Goal: Information Seeking & Learning: Learn about a topic

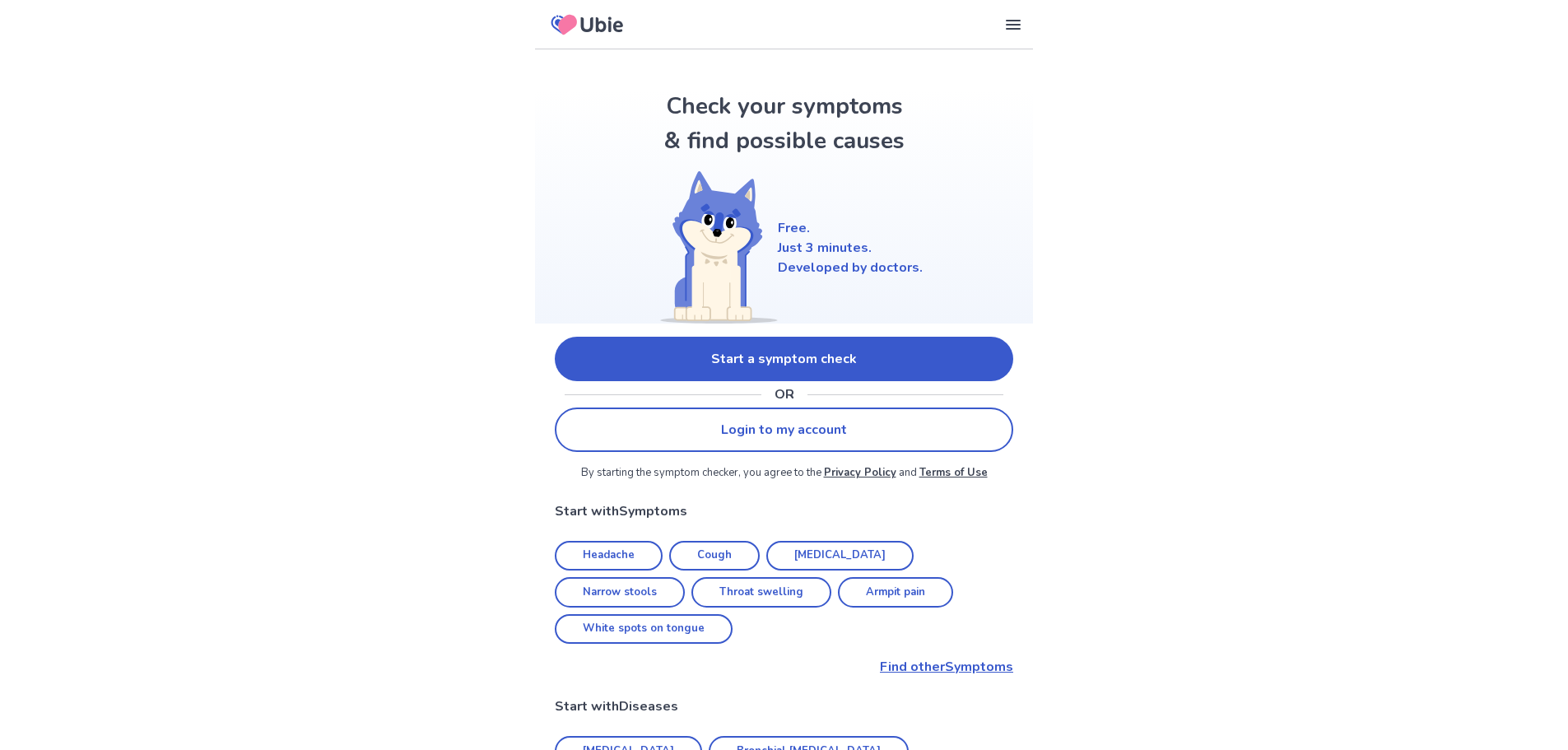
click at [895, 348] on link "Start a symptom check" at bounding box center [784, 358] width 458 height 45
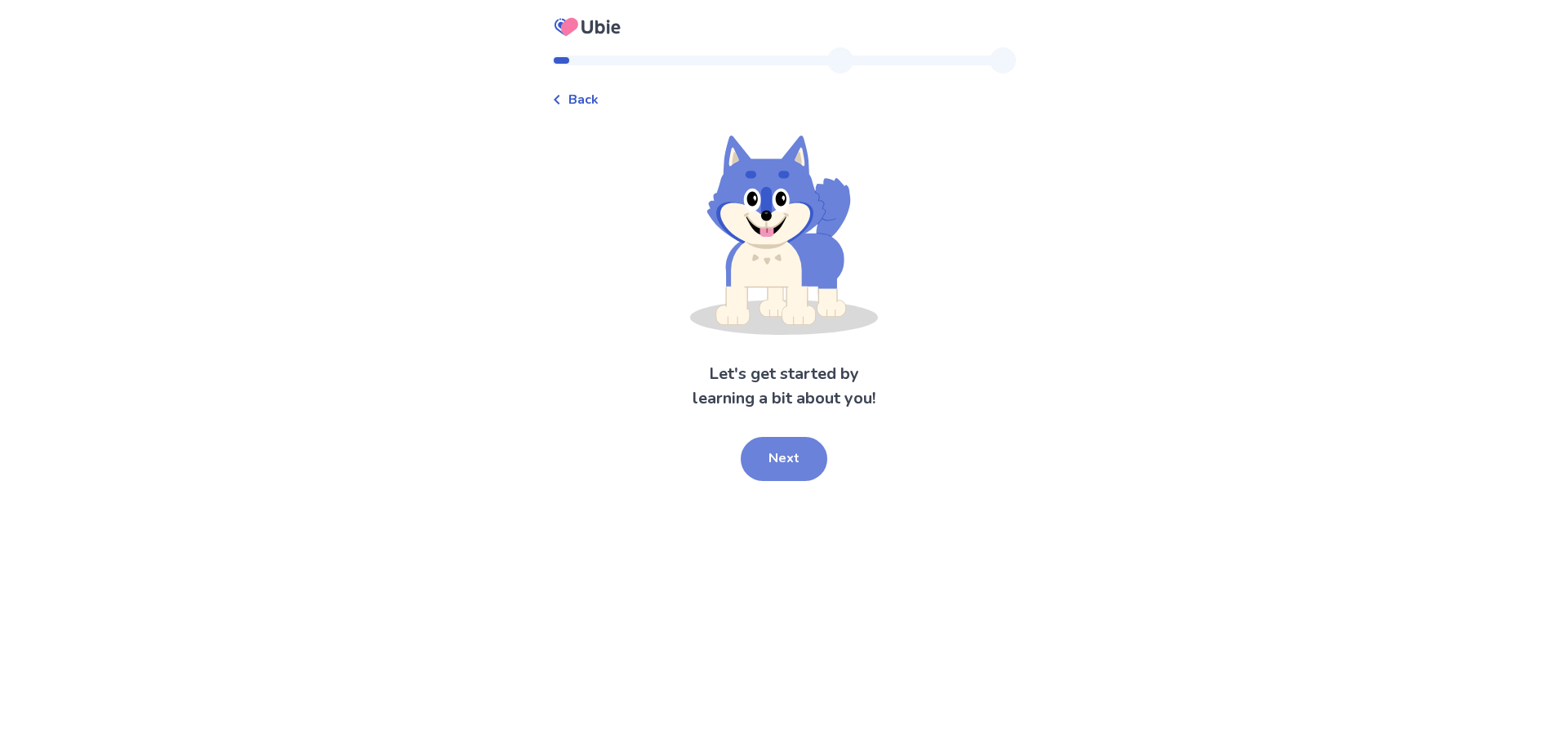
click at [770, 441] on button "Next" at bounding box center [784, 459] width 87 height 44
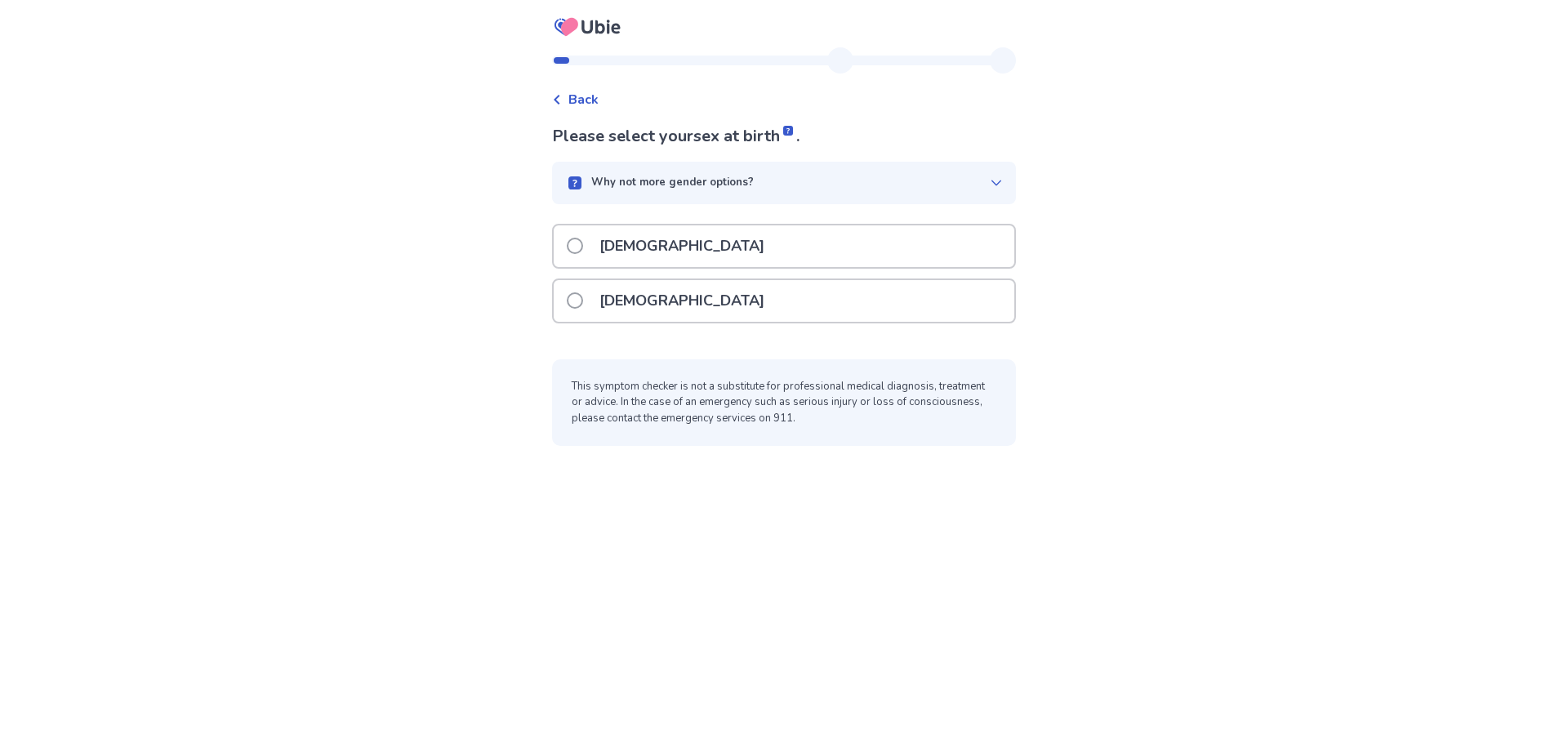
click at [976, 305] on div "[DEMOGRAPHIC_DATA]" at bounding box center [783, 301] width 461 height 42
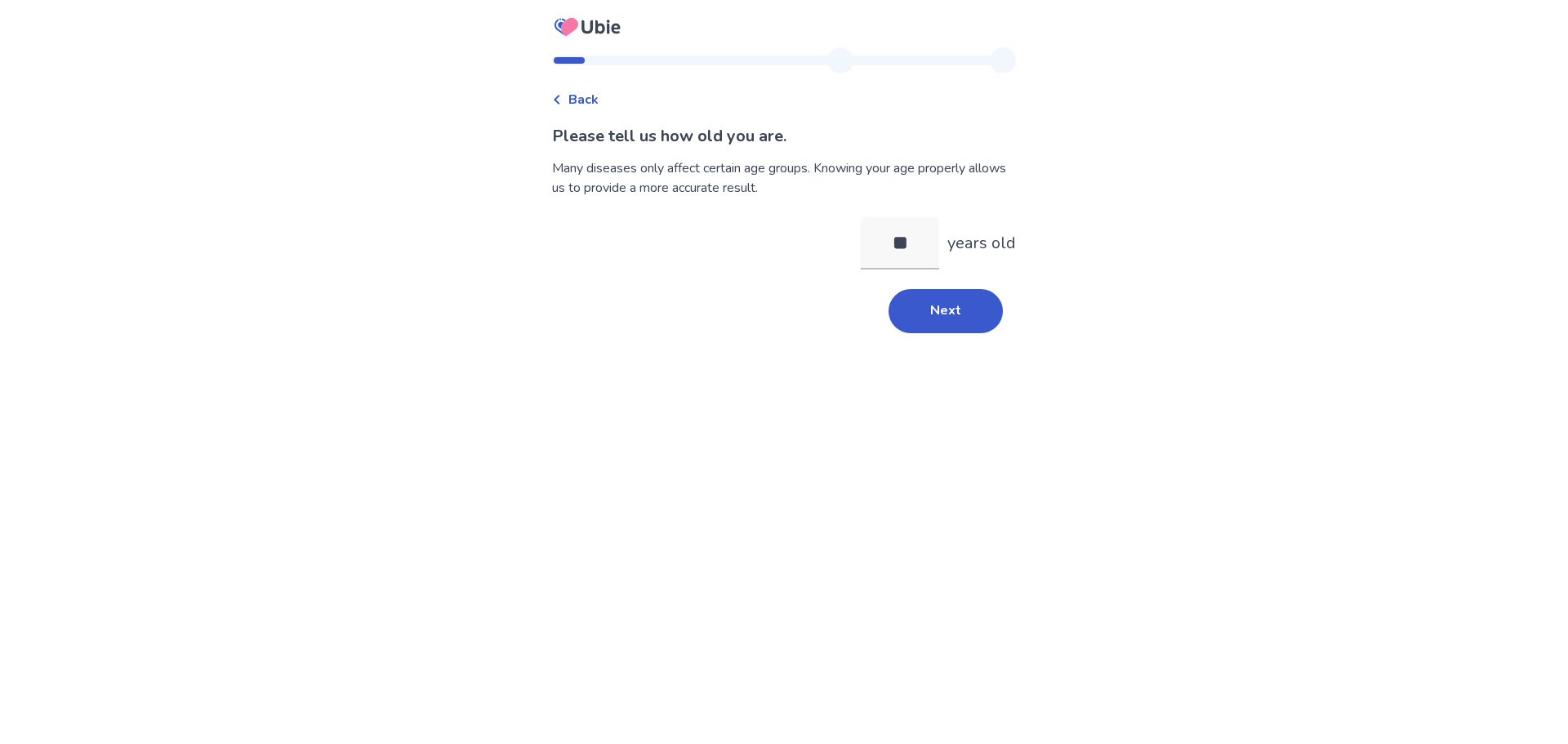
type input "**"
click at [915, 320] on button "Next" at bounding box center [945, 311] width 114 height 44
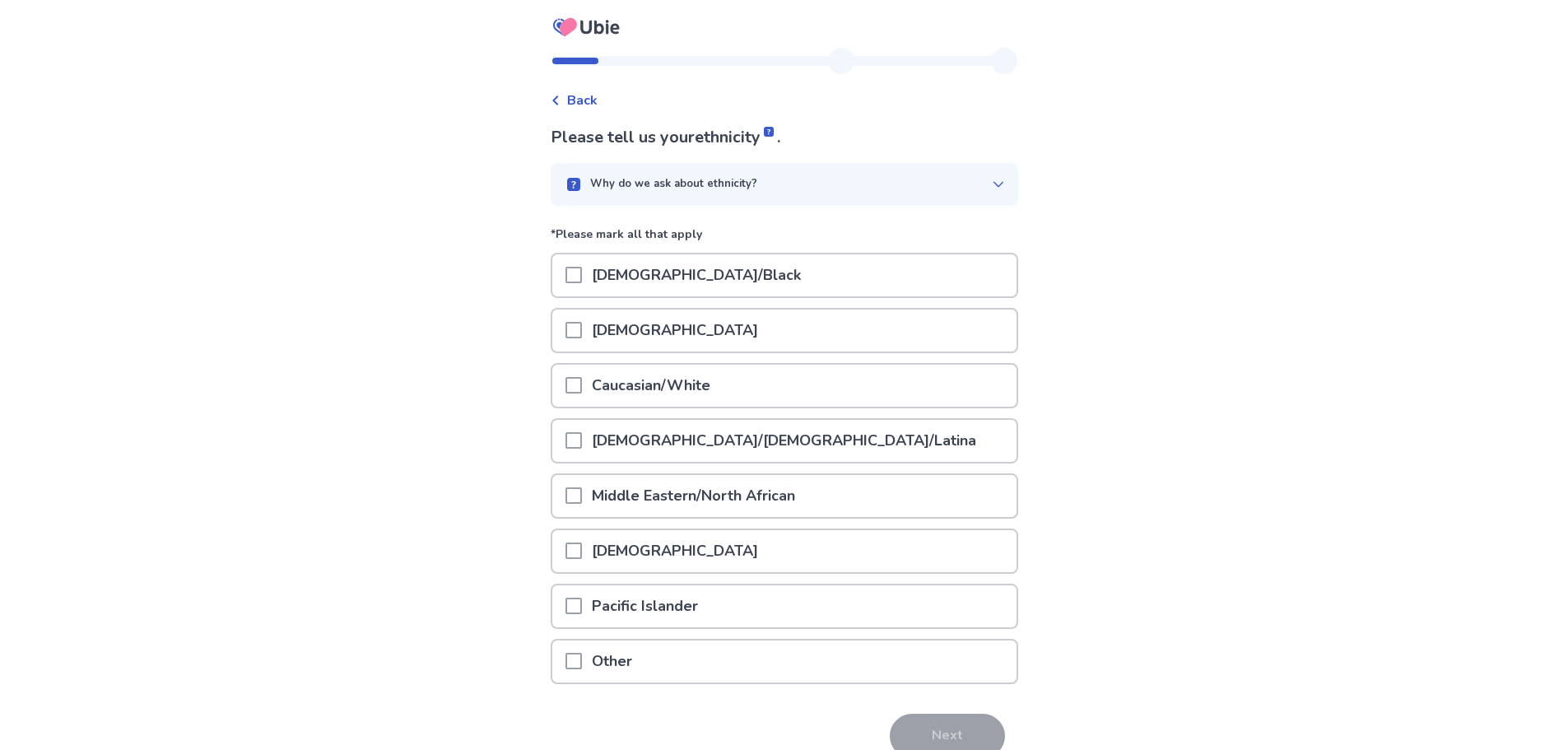
click at [733, 439] on p "[DEMOGRAPHIC_DATA]/[DEMOGRAPHIC_DATA]/Latina" at bounding box center [784, 440] width 404 height 42
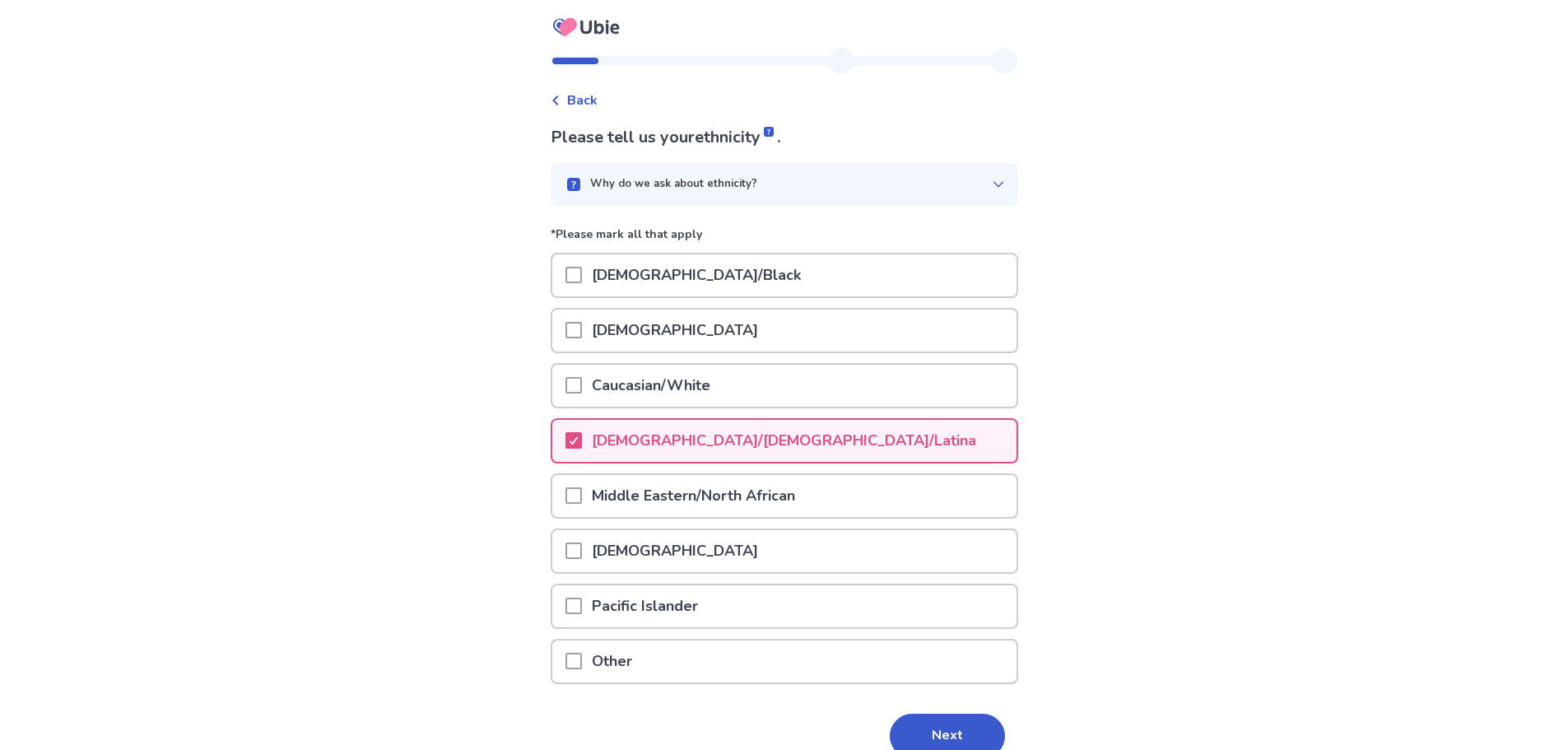
scroll to position [81, 0]
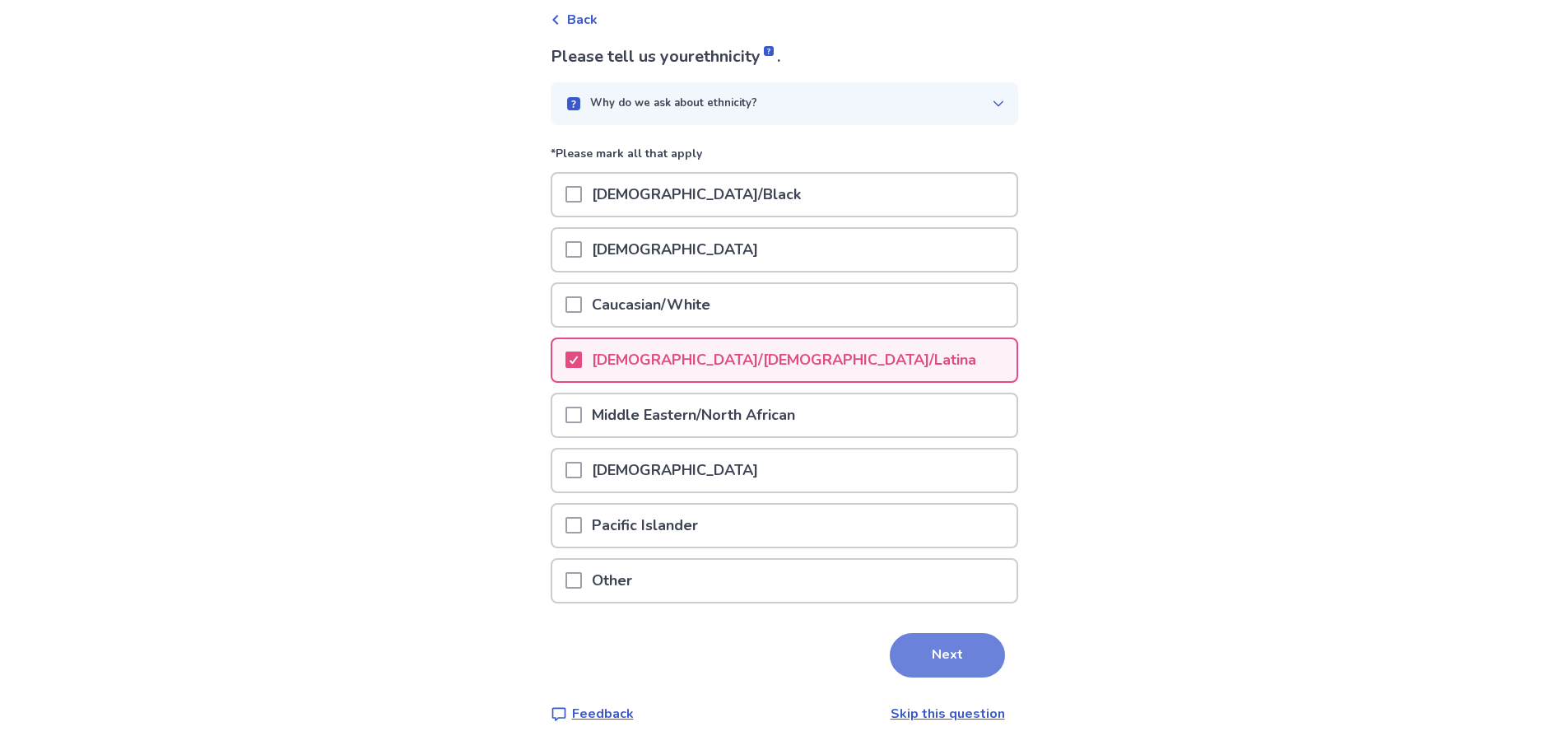
click at [960, 639] on button "Next" at bounding box center [947, 655] width 115 height 45
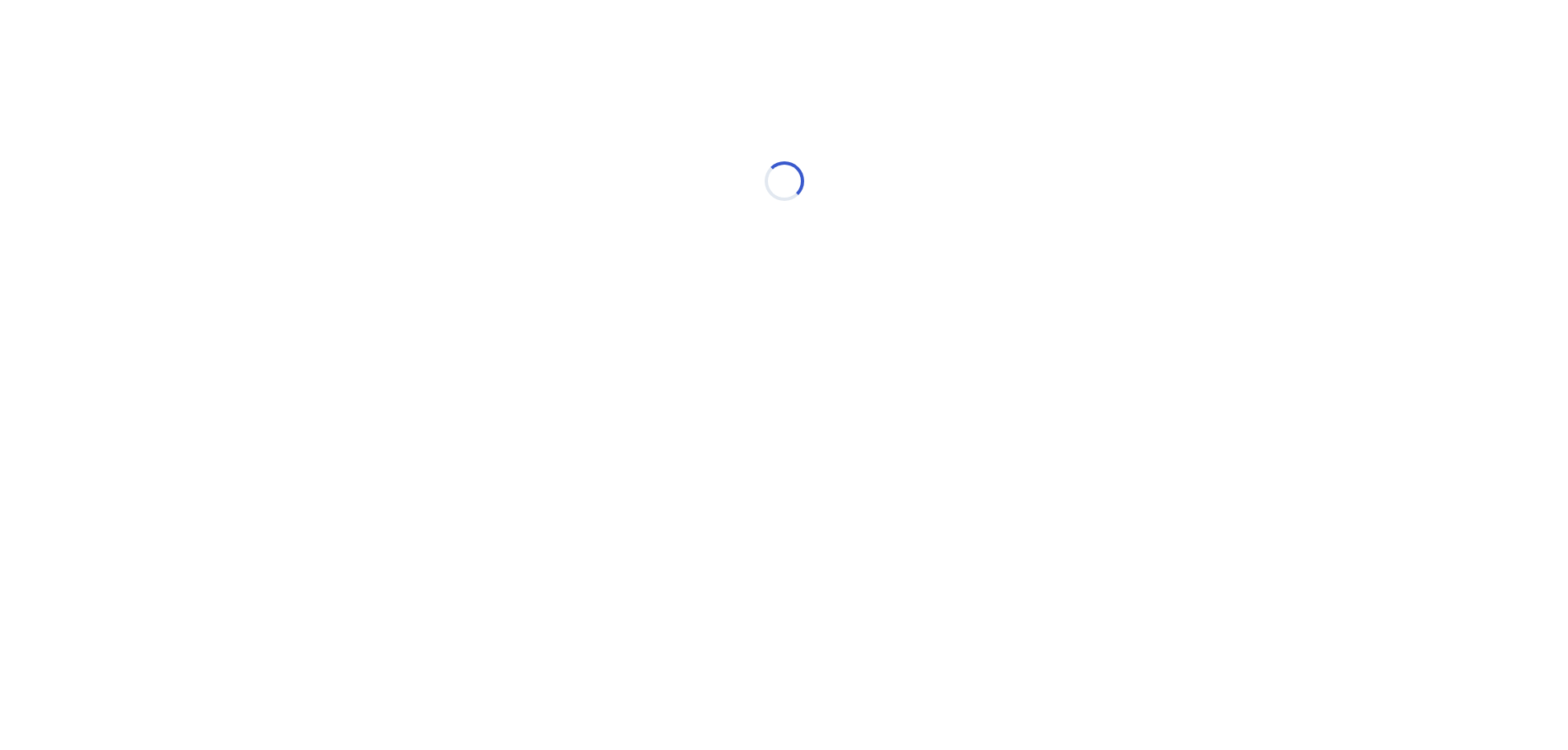
scroll to position [0, 0]
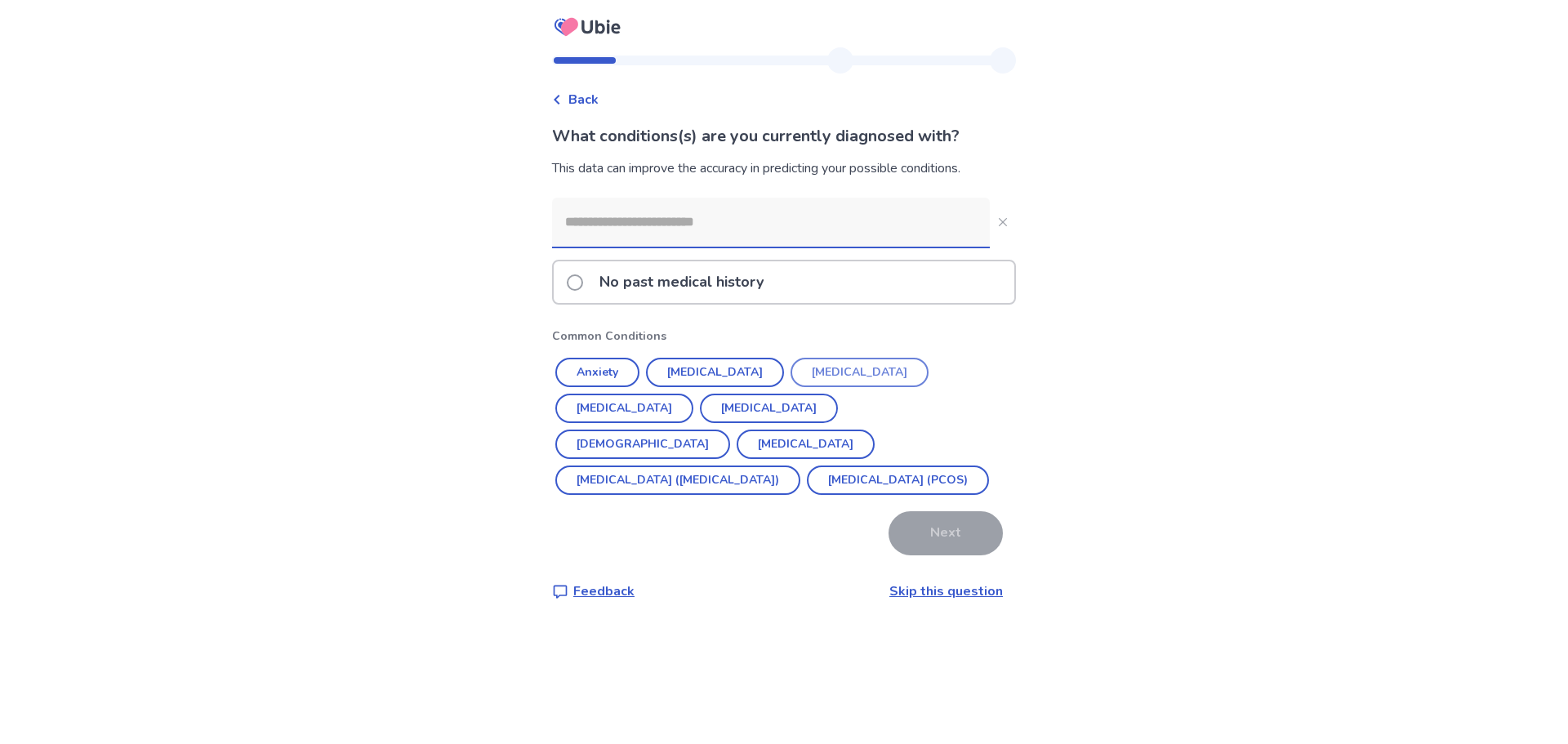
click at [810, 367] on button "[MEDICAL_DATA]" at bounding box center [860, 372] width 138 height 29
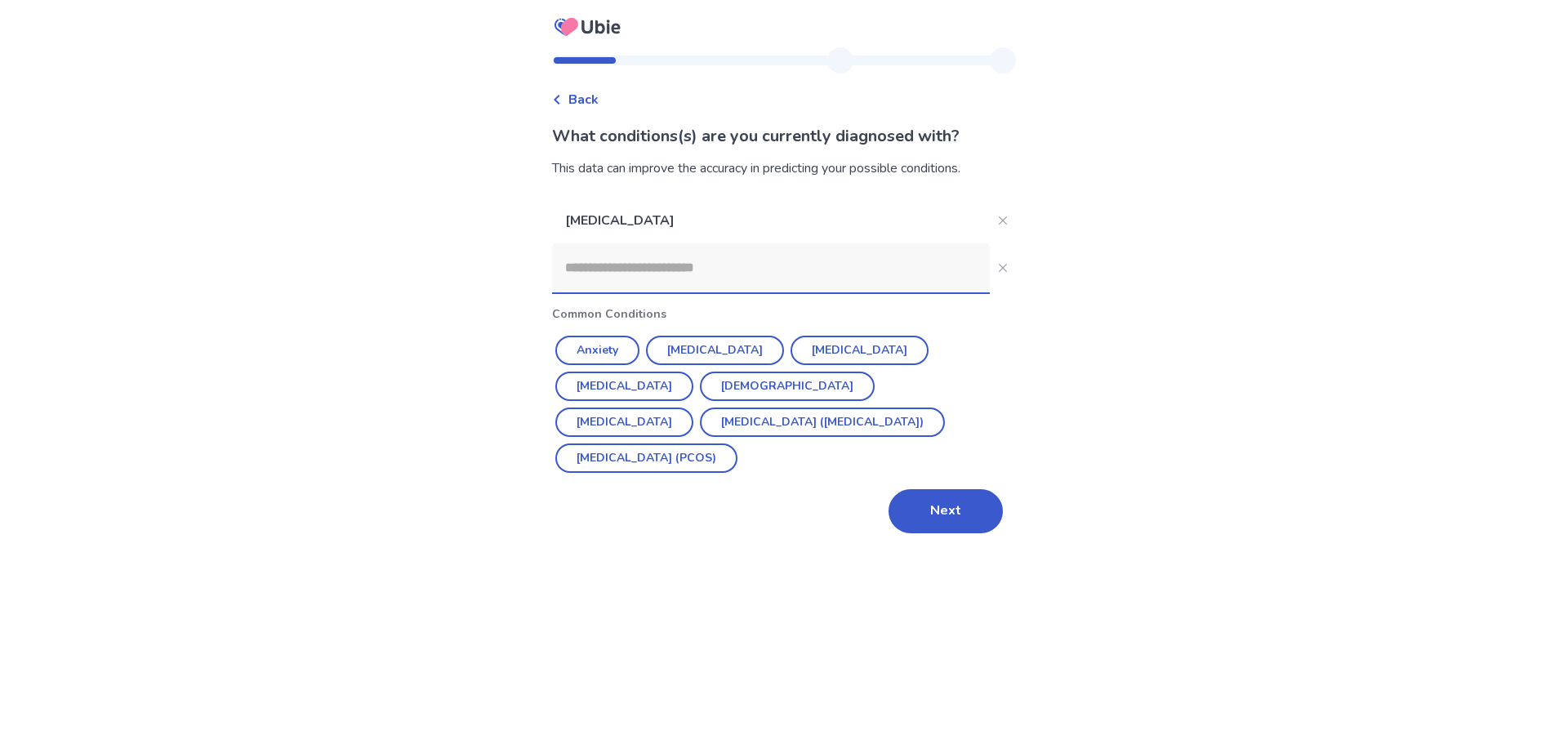
click at [760, 270] on input at bounding box center [771, 268] width 438 height 49
click at [959, 489] on button "Next" at bounding box center [945, 510] width 114 height 44
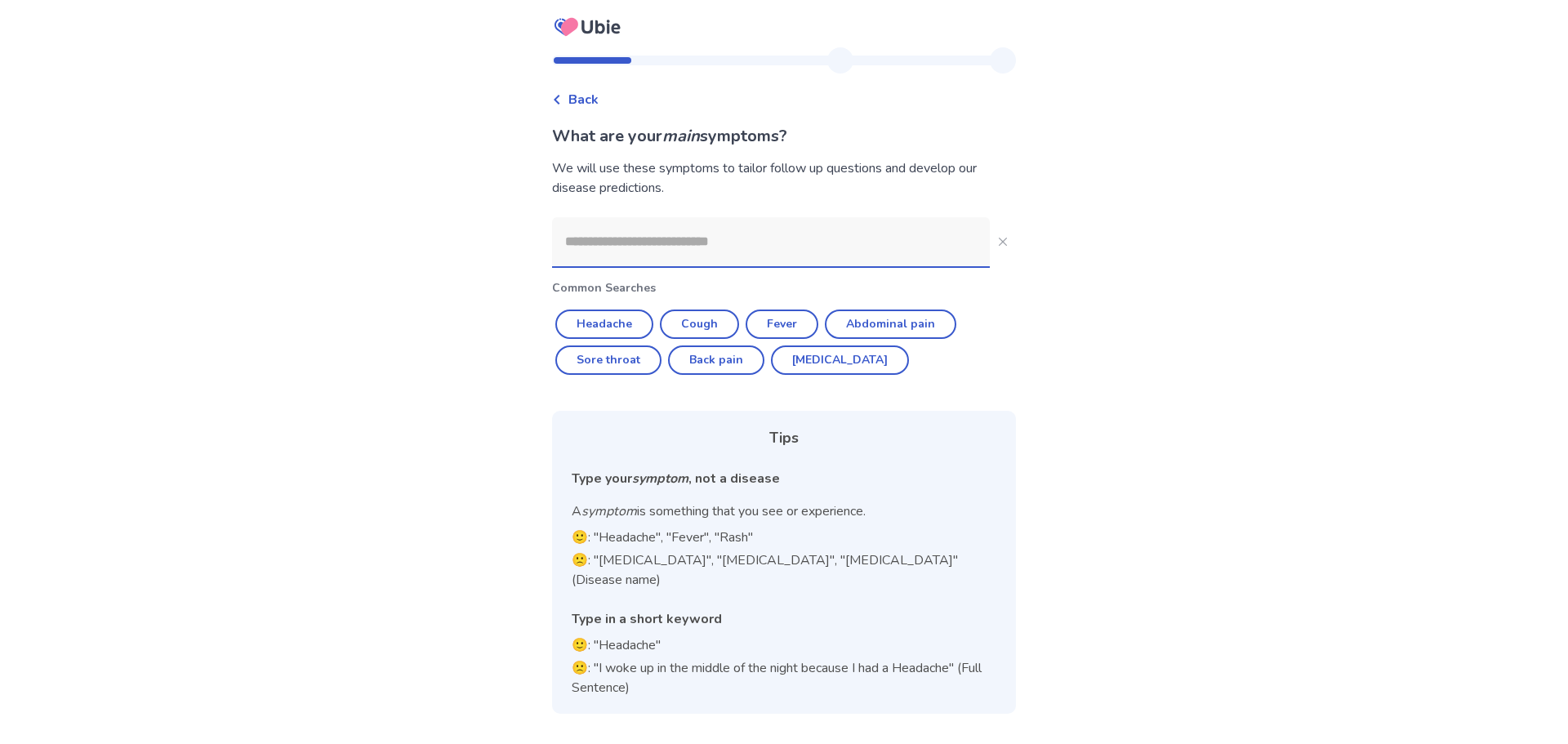
click at [783, 238] on input at bounding box center [771, 242] width 438 height 49
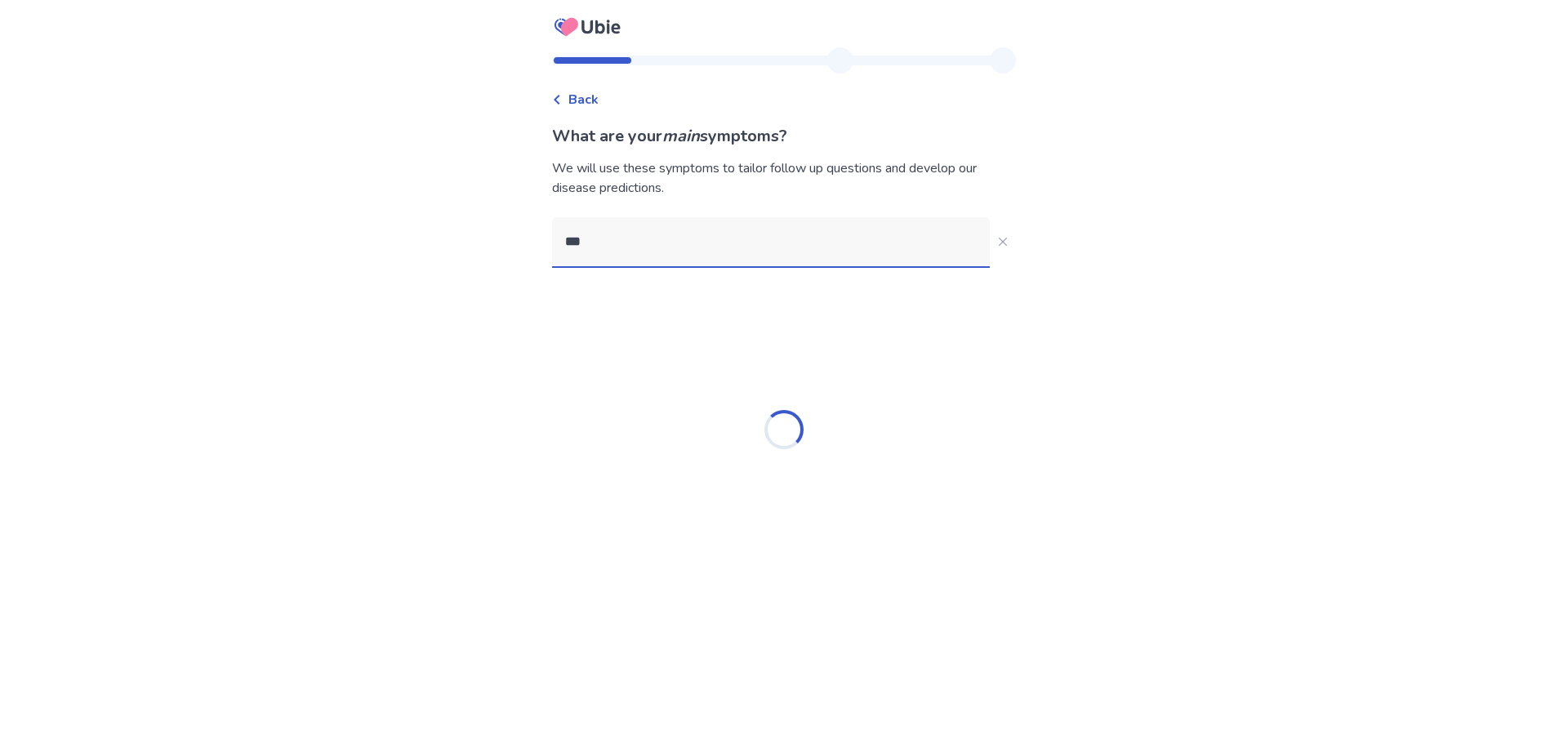
type input "****"
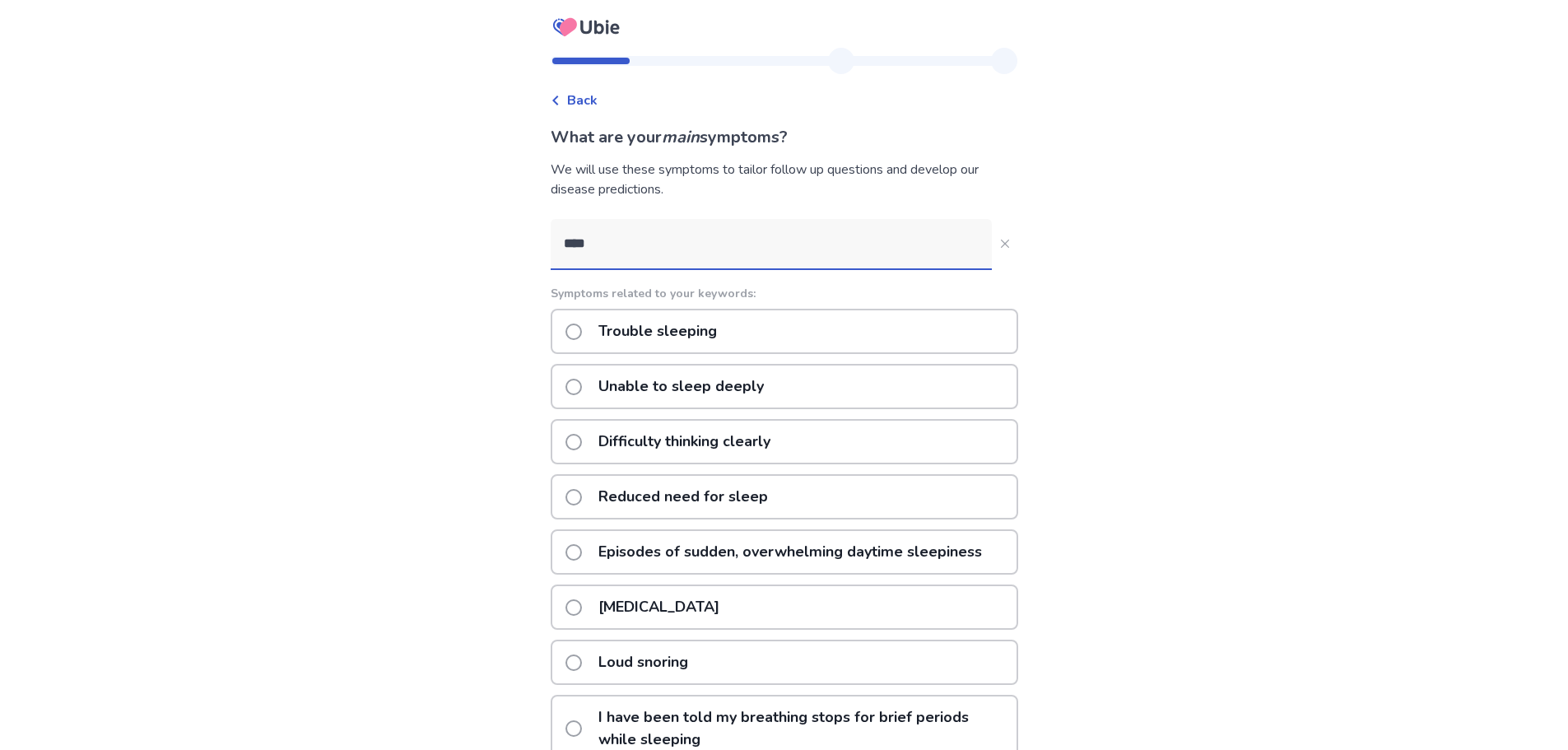
click at [726, 440] on p "Difficulty thinking clearly" at bounding box center [683, 441] width 192 height 42
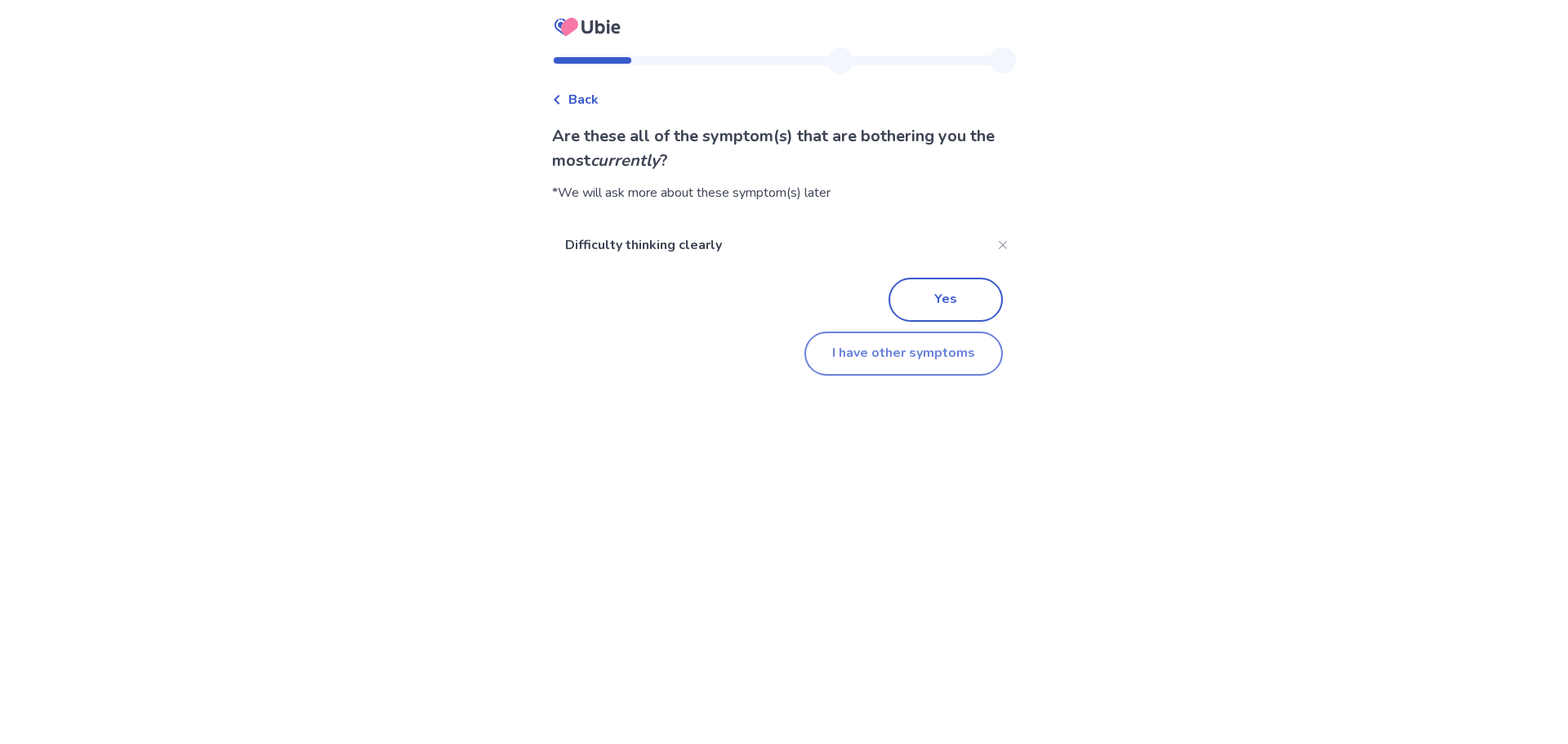
click at [861, 357] on button "I have other symptoms" at bounding box center [903, 354] width 199 height 44
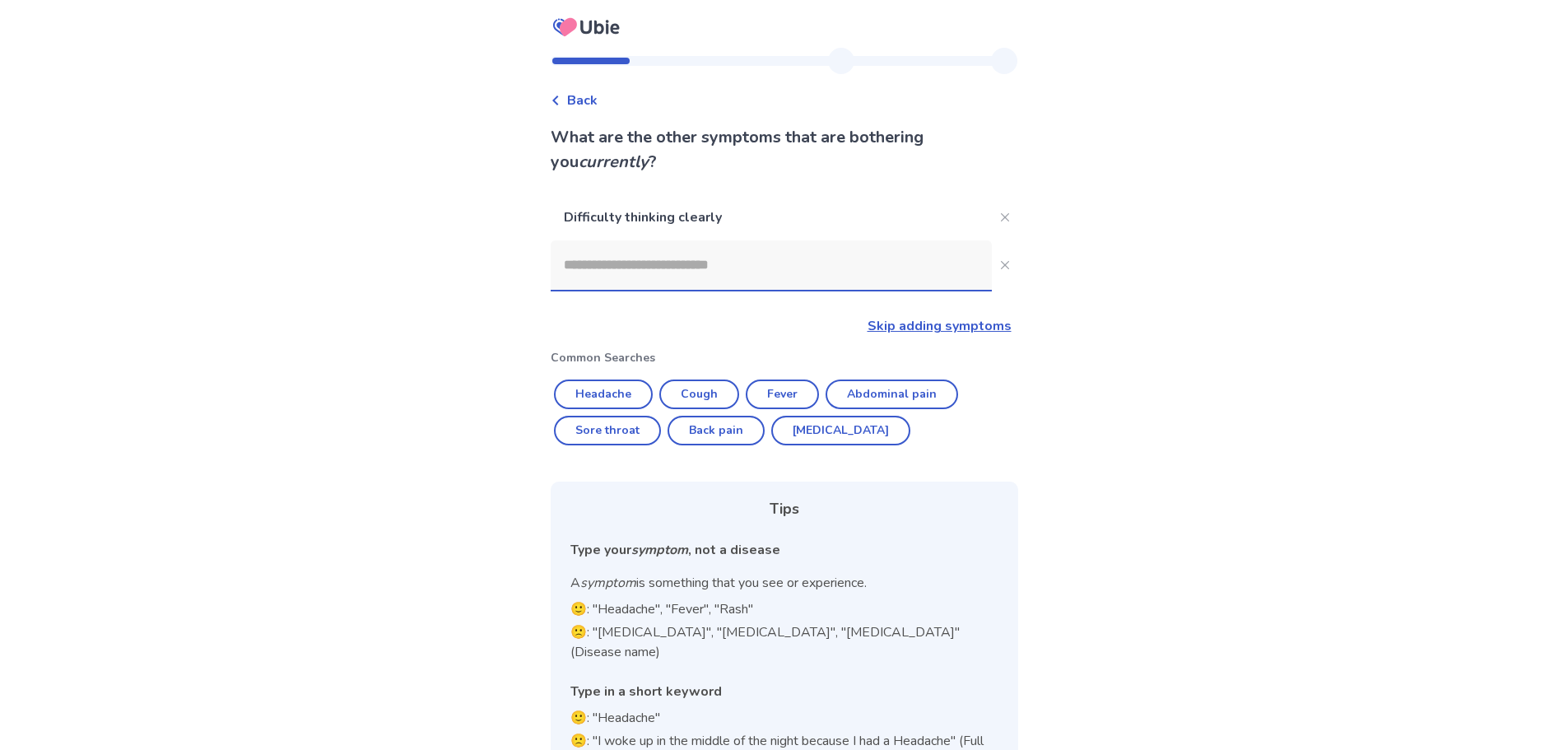
click at [795, 268] on input at bounding box center [771, 265] width 441 height 50
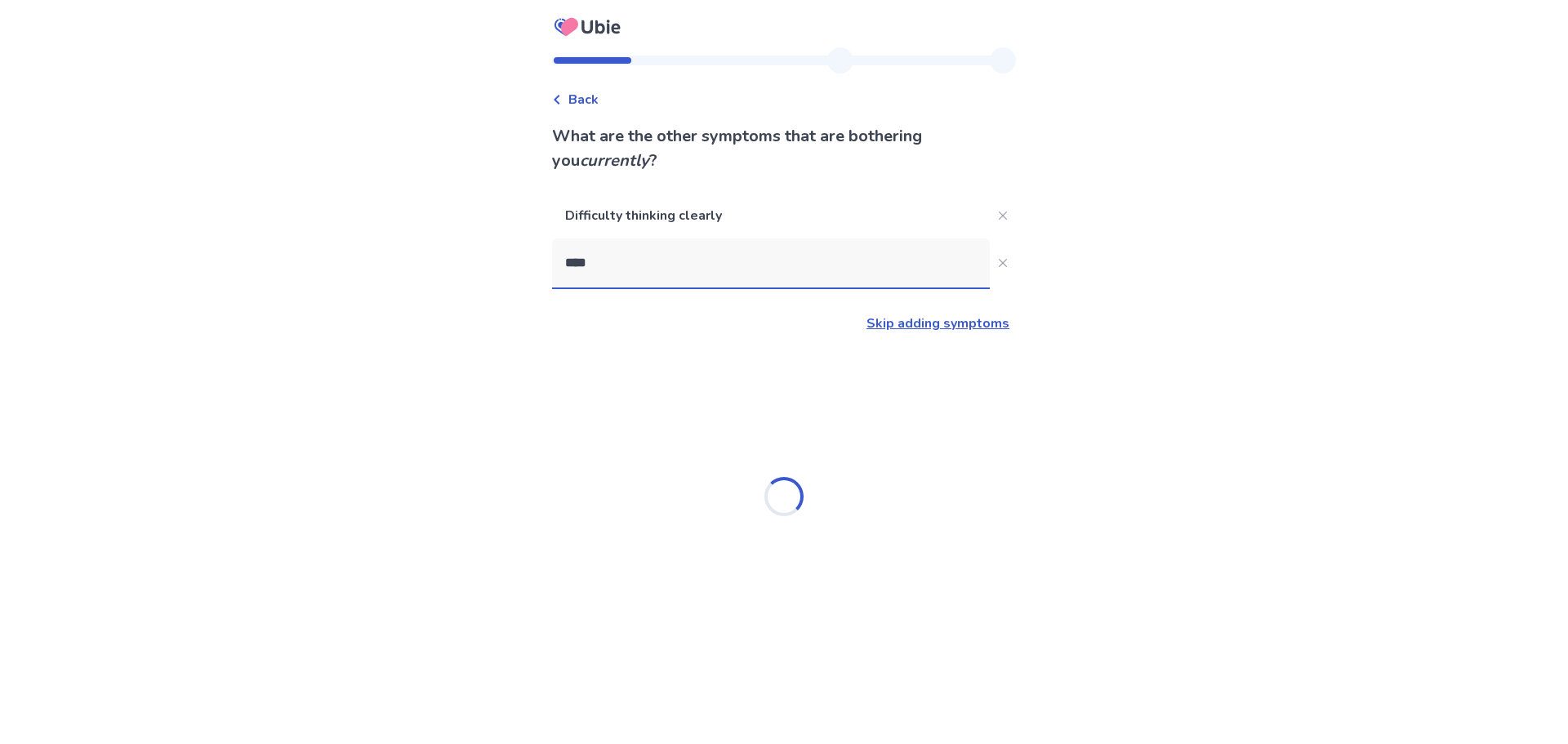
type input "*****"
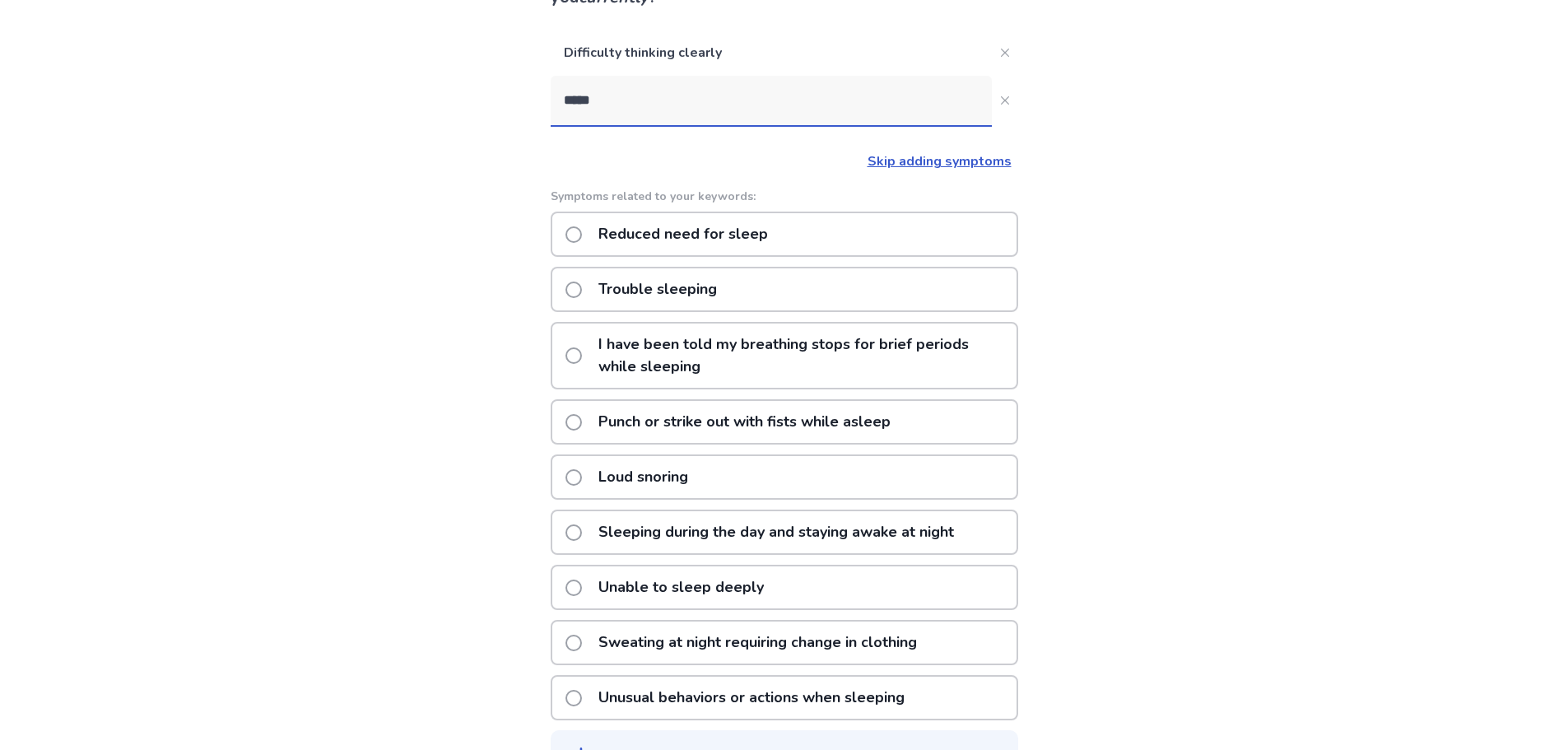
scroll to position [218, 0]
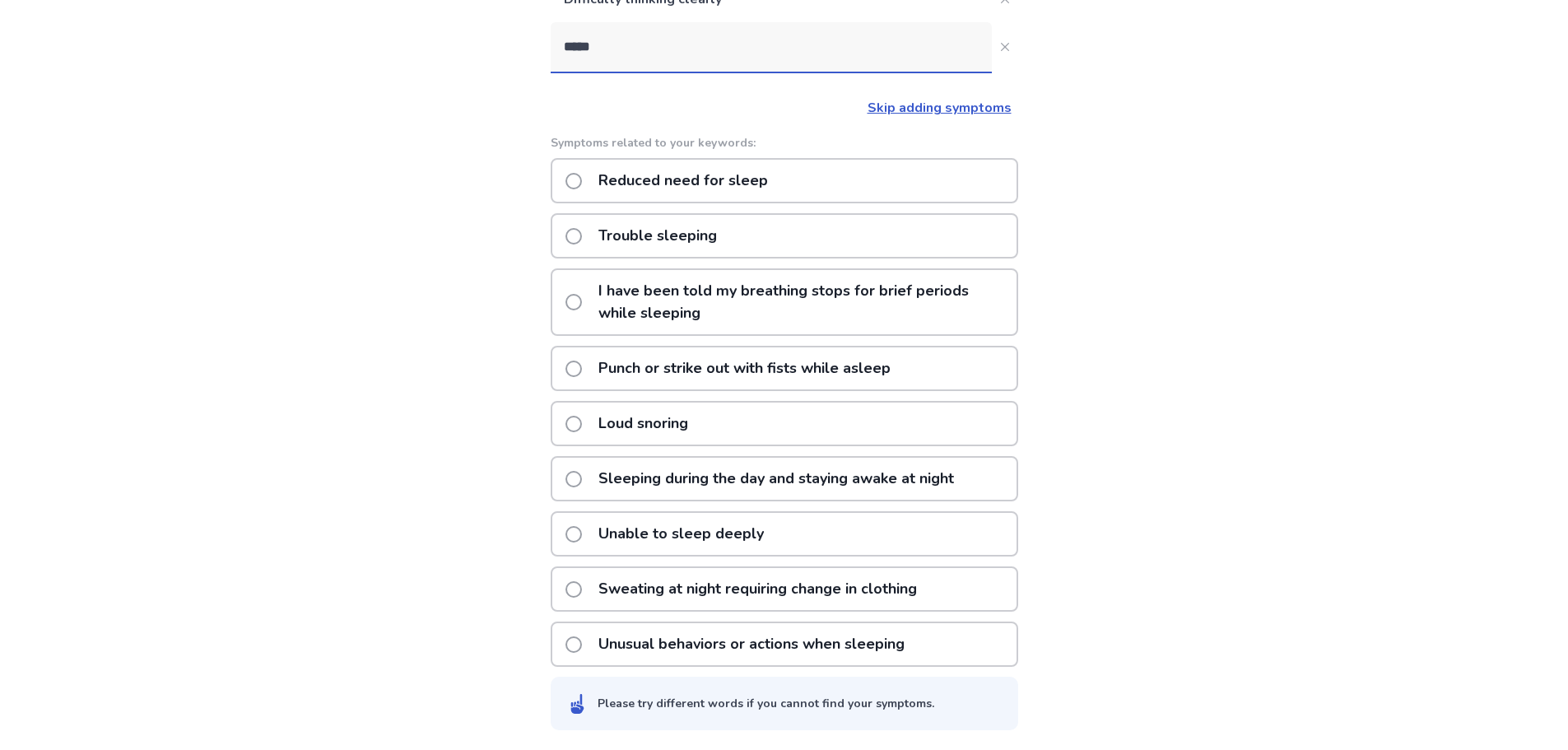
click at [828, 598] on p "Sweating at night requiring change in clothing" at bounding box center [757, 589] width 338 height 42
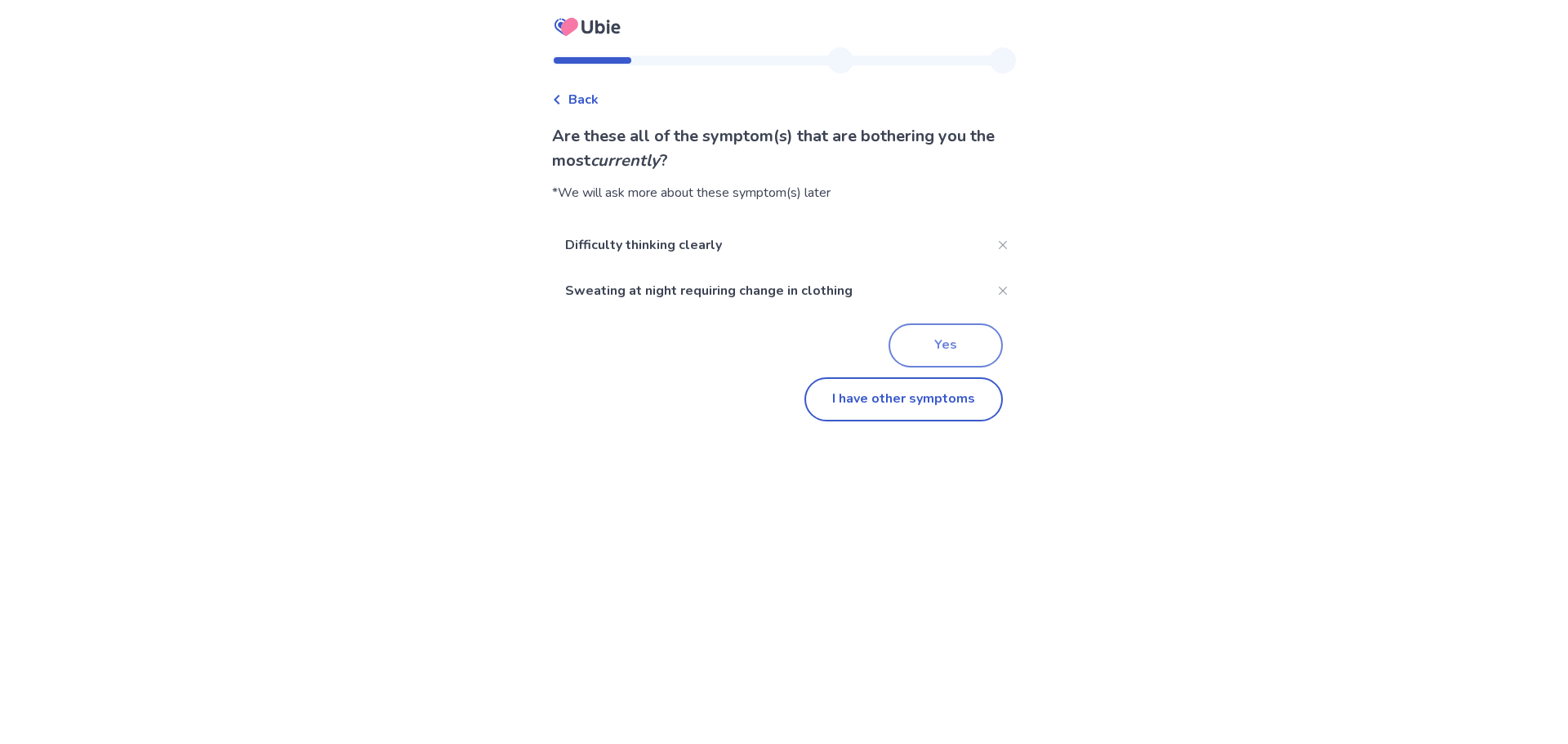
click at [932, 341] on button "Yes" at bounding box center [945, 345] width 114 height 44
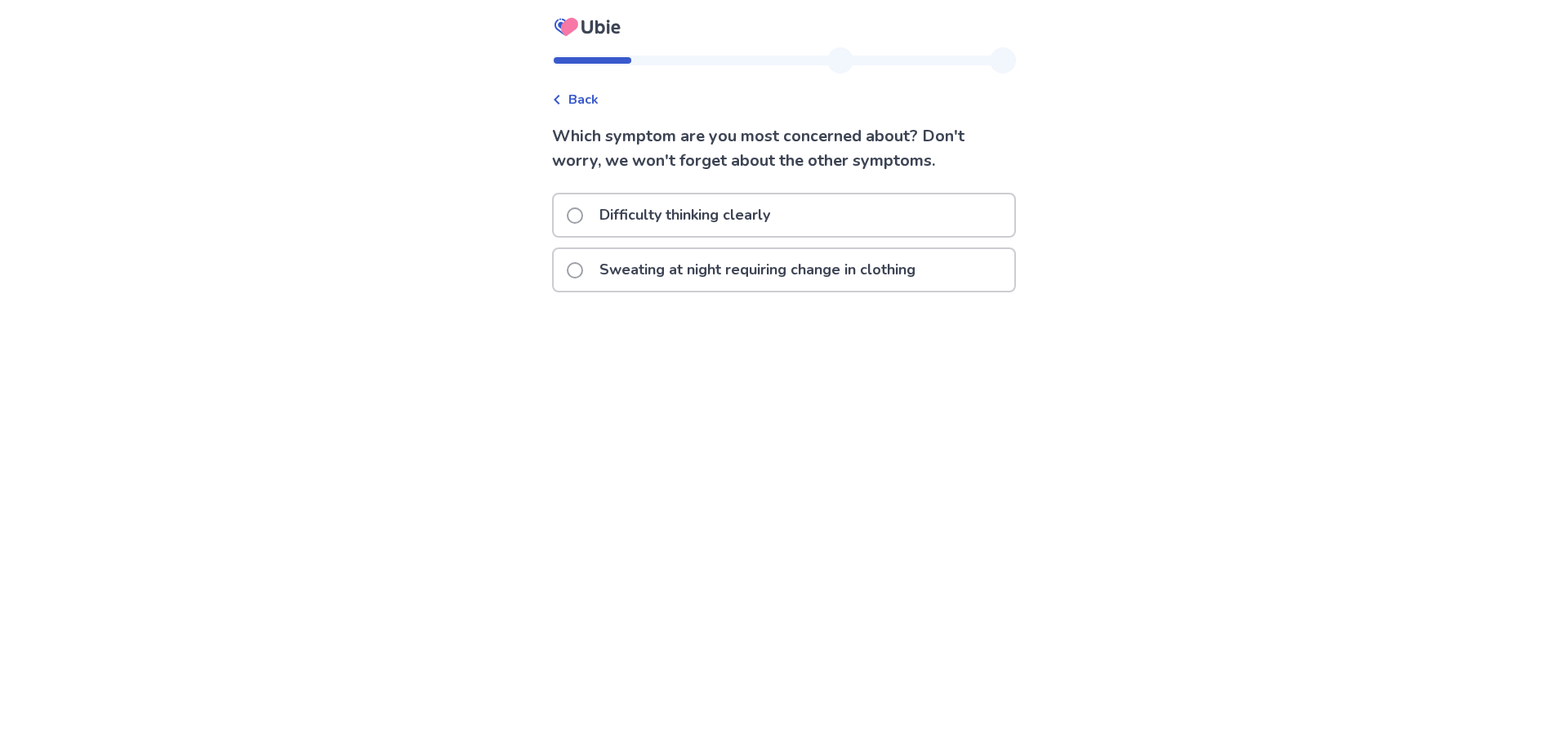
click at [737, 220] on p "Difficulty thinking clearly" at bounding box center [684, 215] width 190 height 42
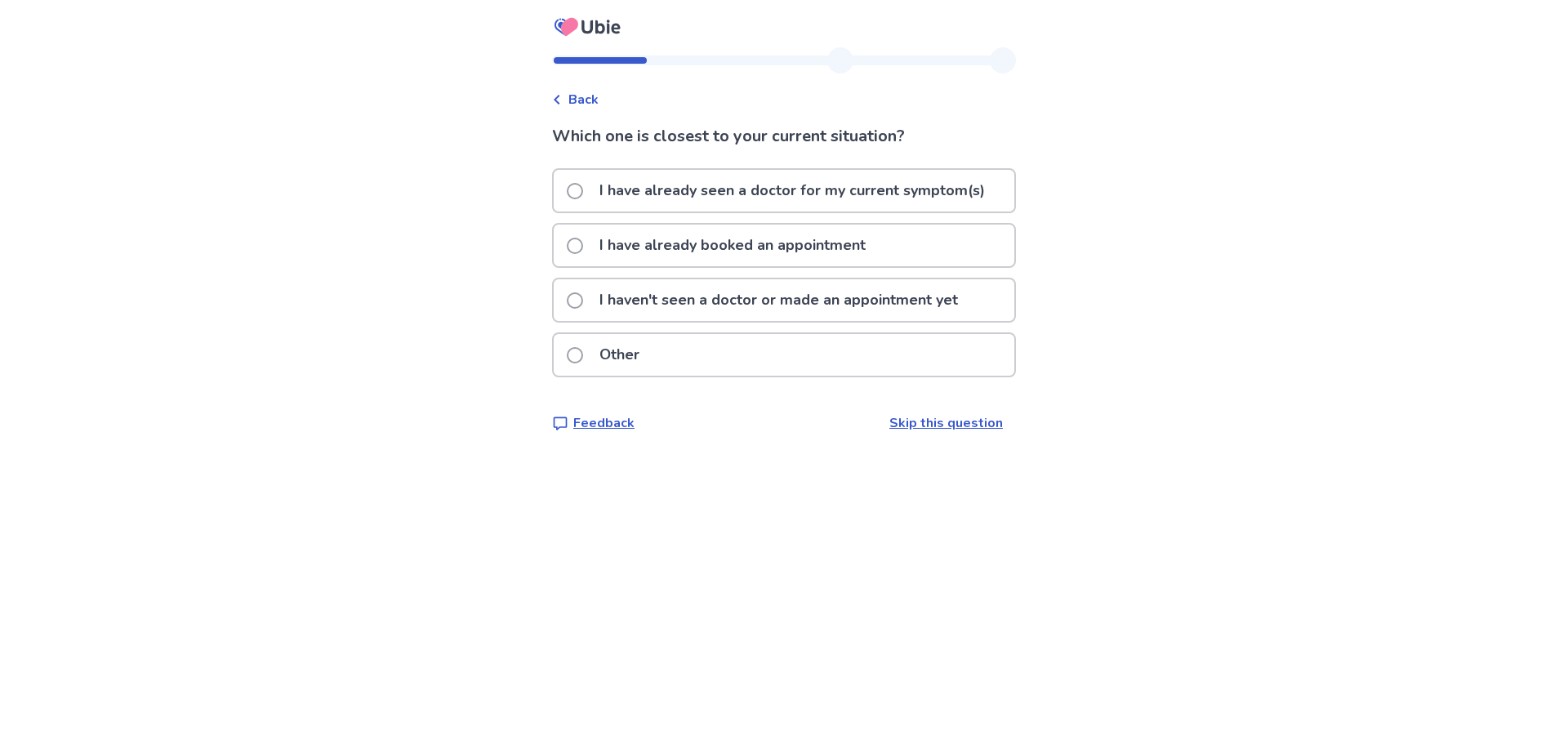
click at [858, 303] on p "I haven't seen a doctor or made an appointment yet" at bounding box center [778, 300] width 378 height 42
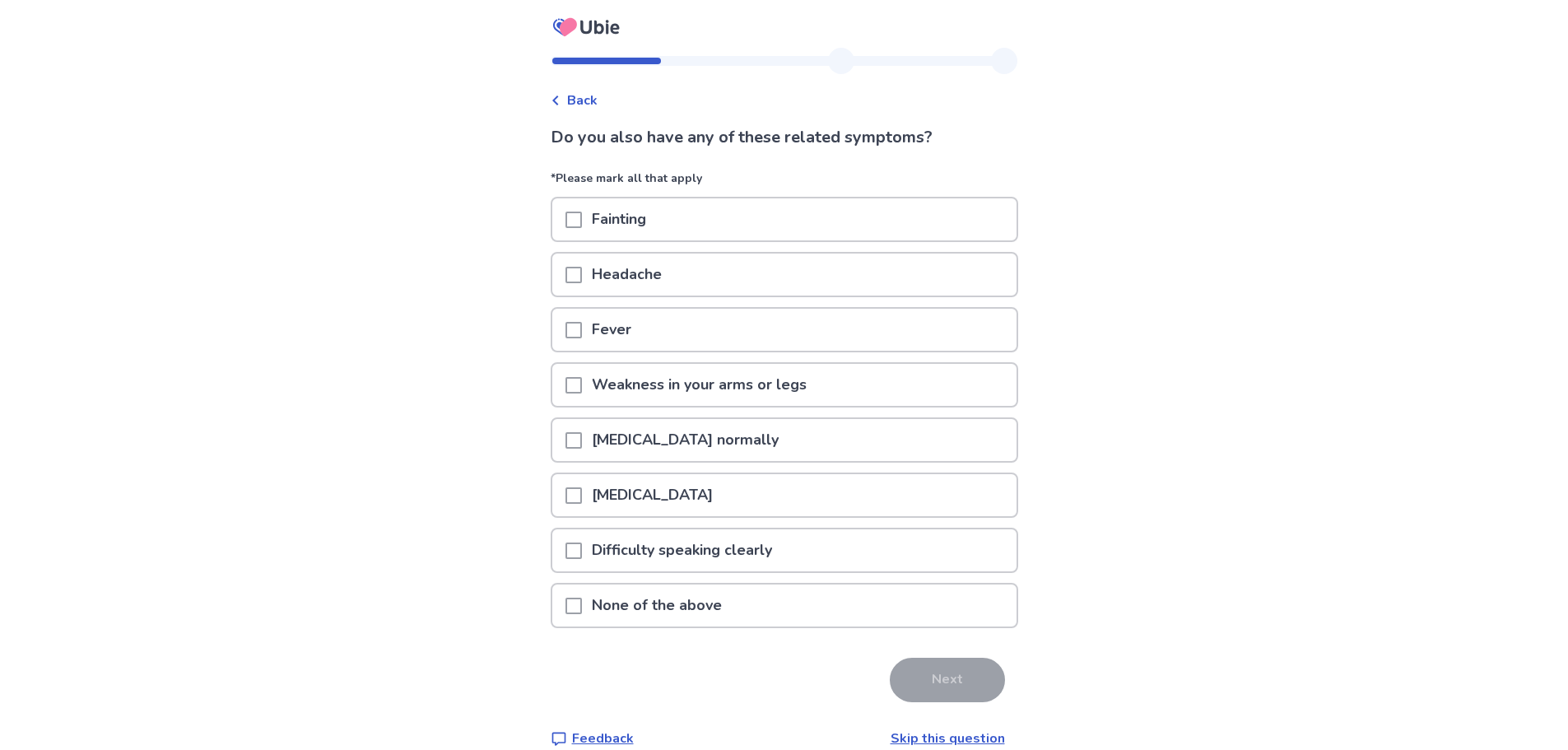
click at [901, 226] on div "Fainting" at bounding box center [784, 219] width 464 height 42
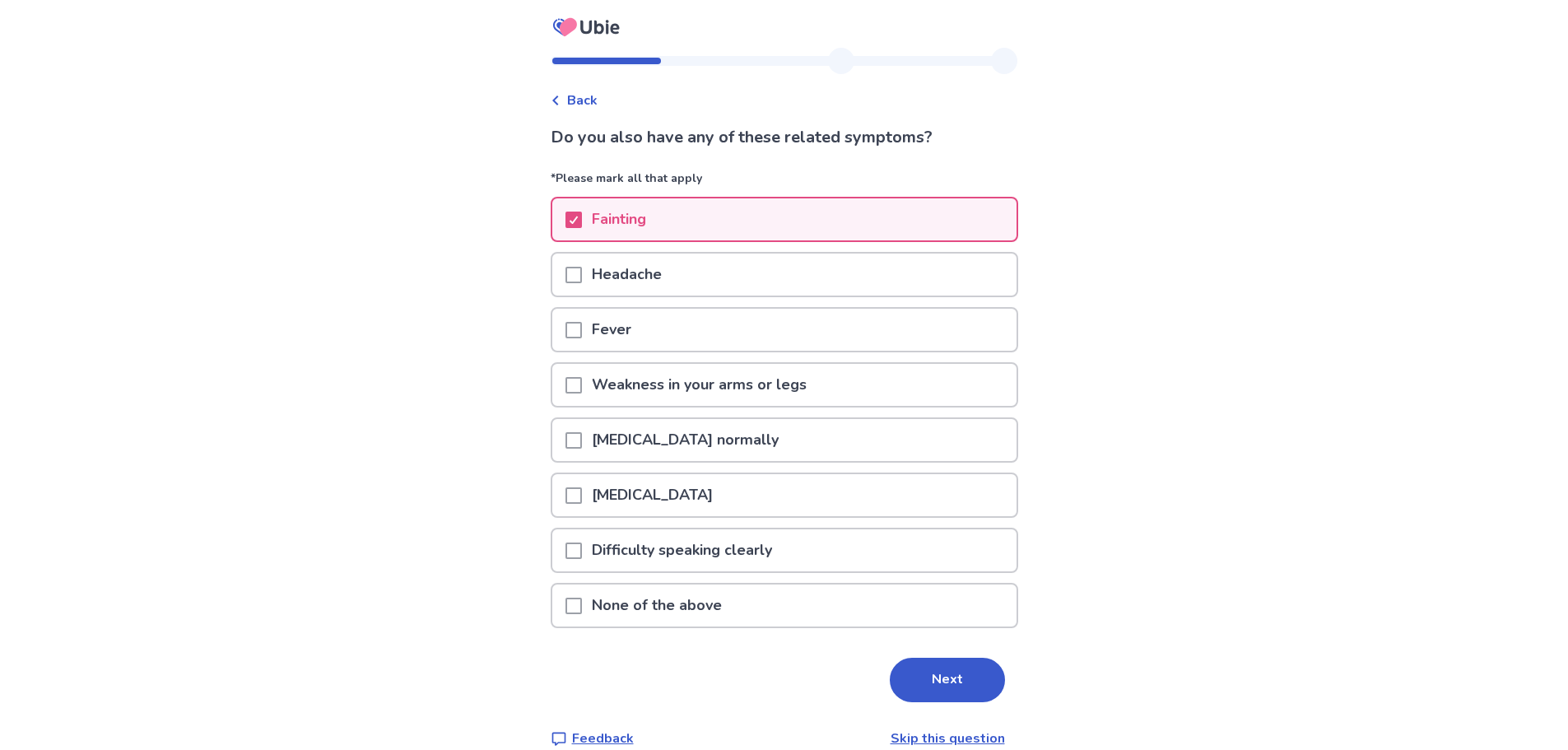
click at [811, 443] on div "[MEDICAL_DATA] normally" at bounding box center [784, 439] width 464 height 42
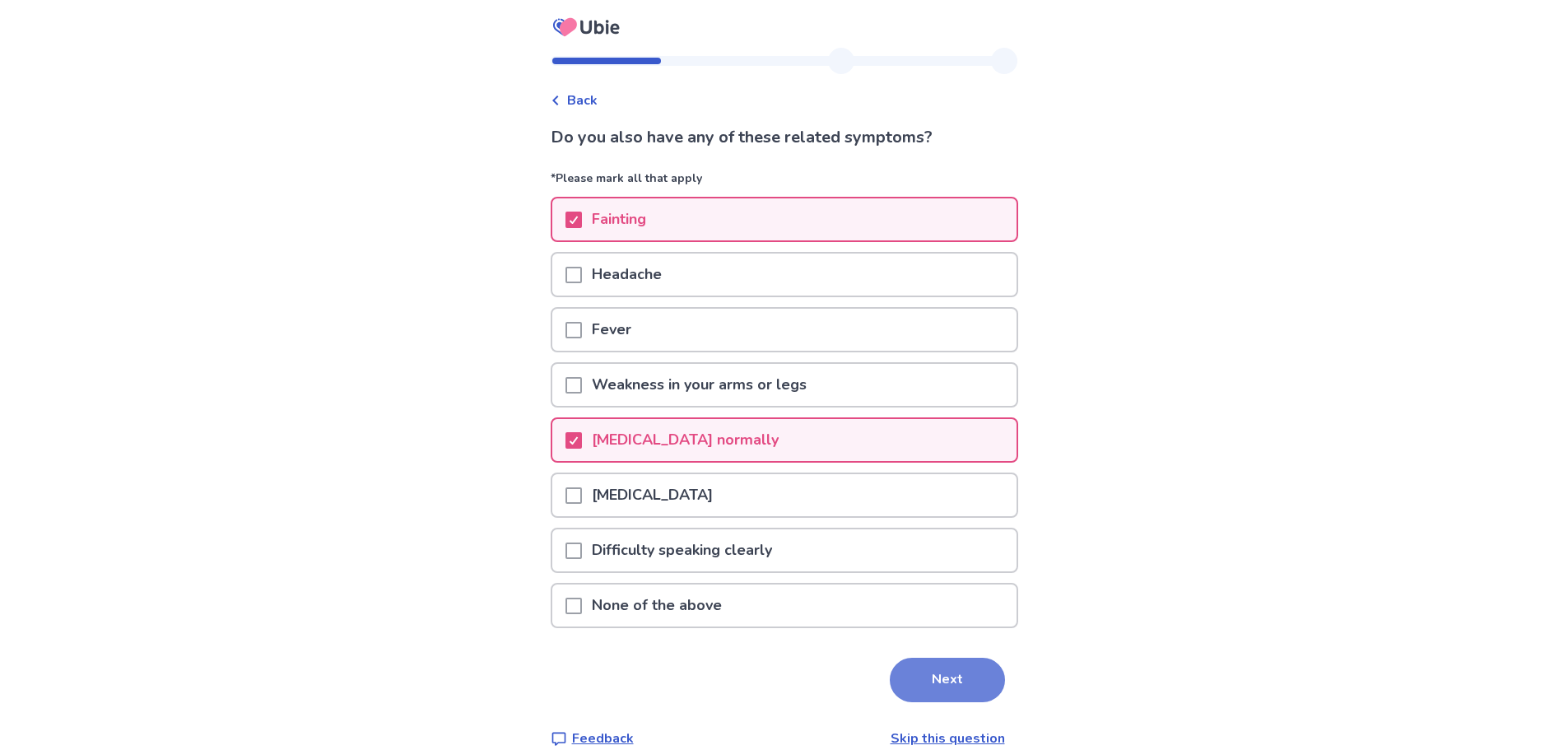
click at [919, 694] on button "Next" at bounding box center [947, 679] width 115 height 45
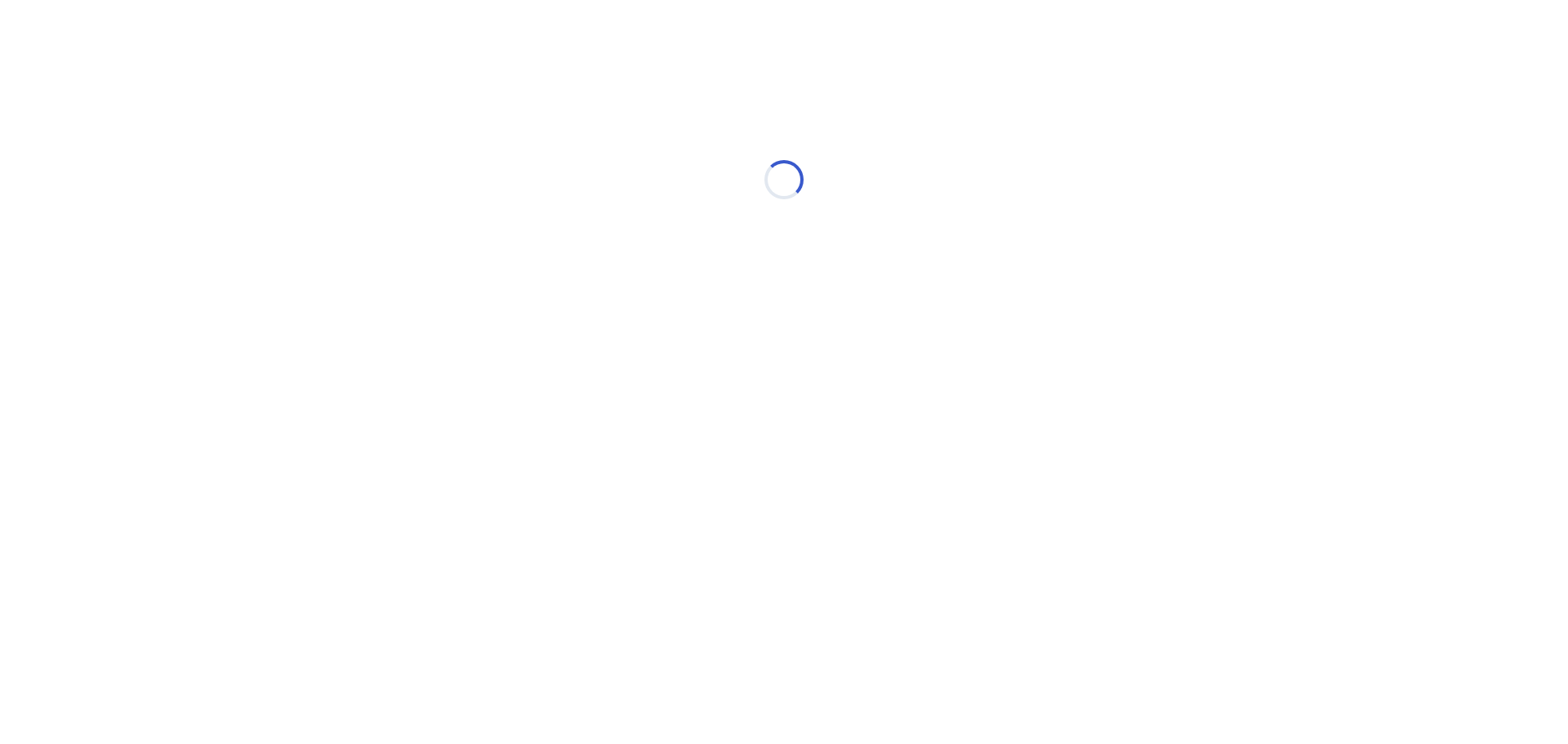
select select "*"
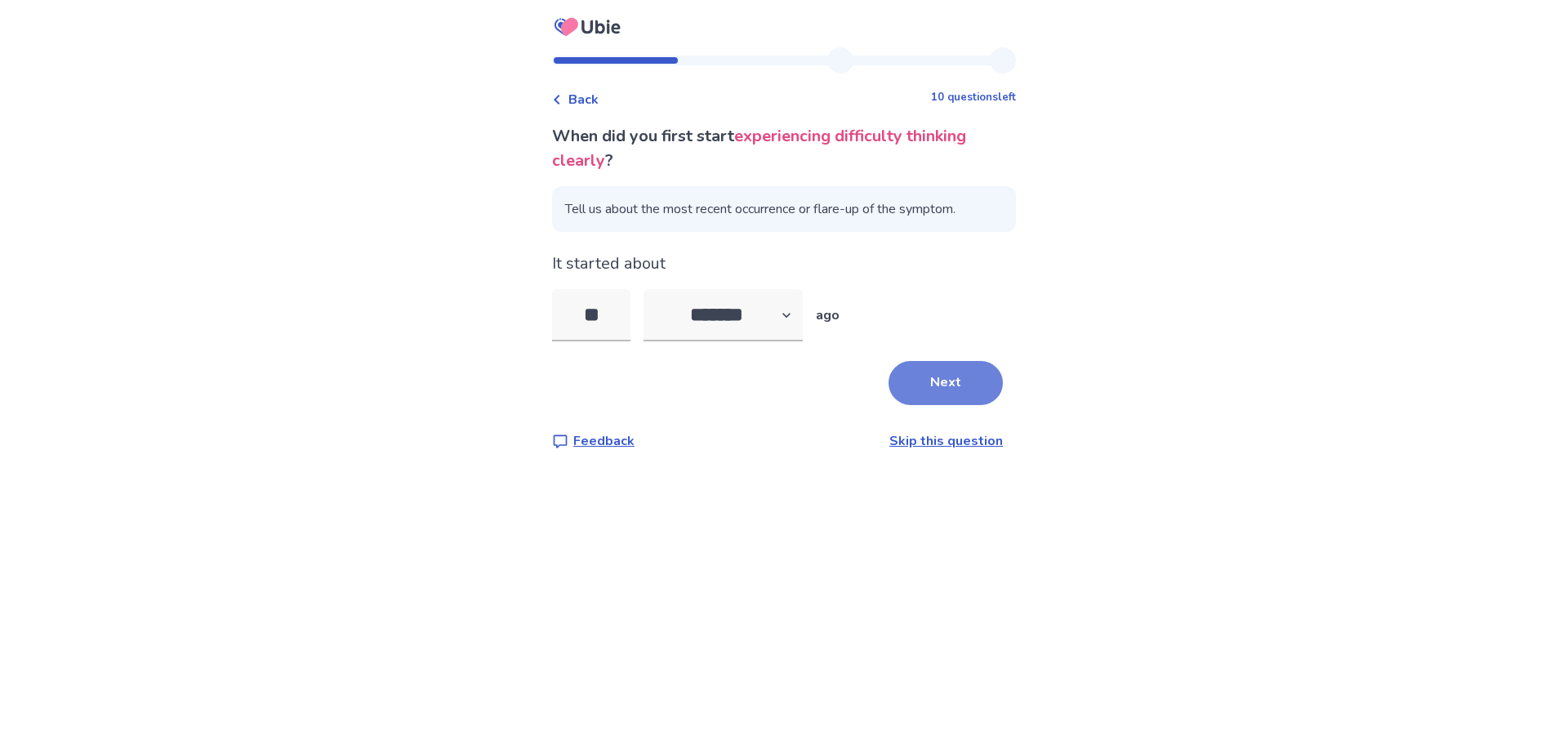
type input "**"
click at [966, 389] on button "Next" at bounding box center [945, 383] width 114 height 44
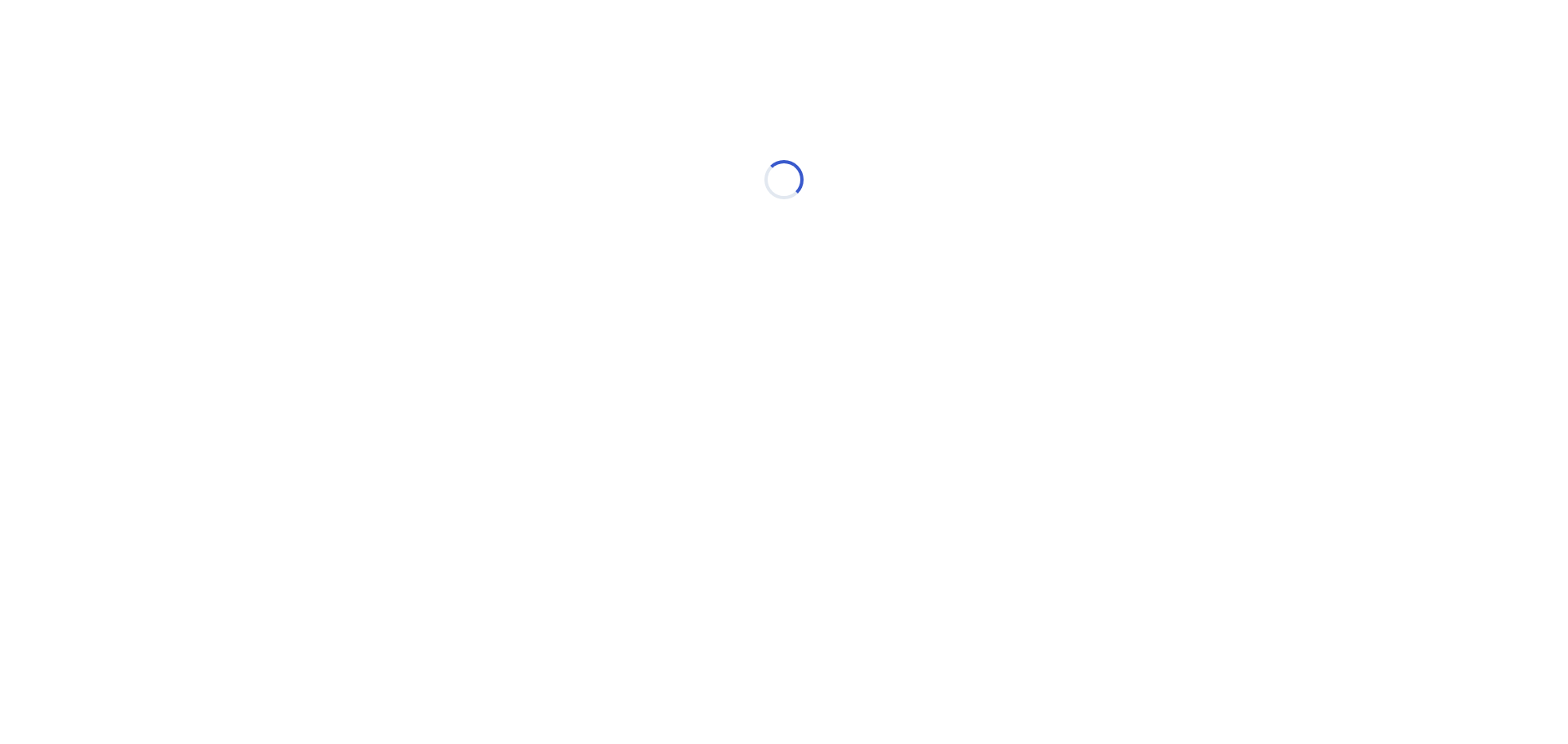
select select "*"
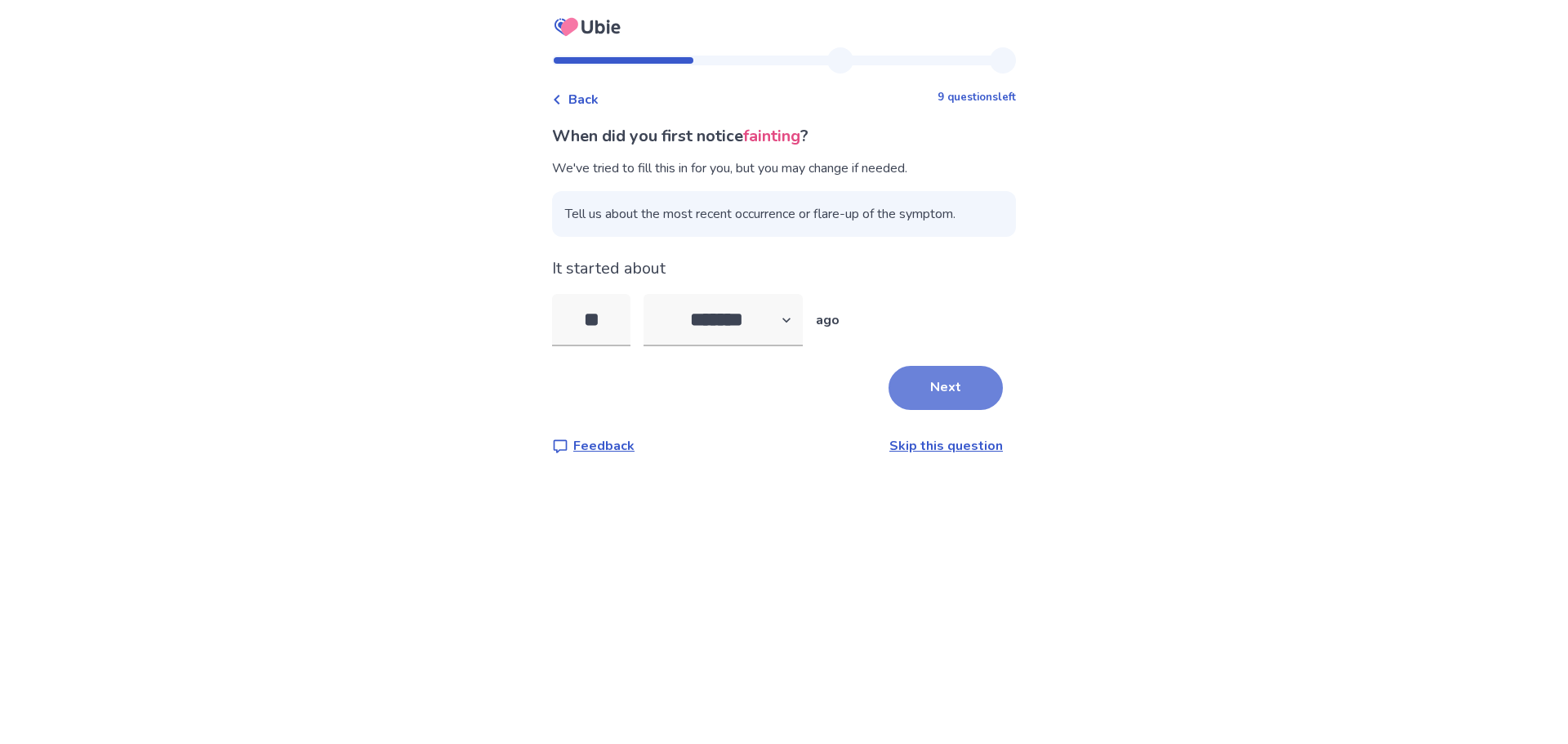
click at [928, 404] on button "Next" at bounding box center [945, 388] width 114 height 44
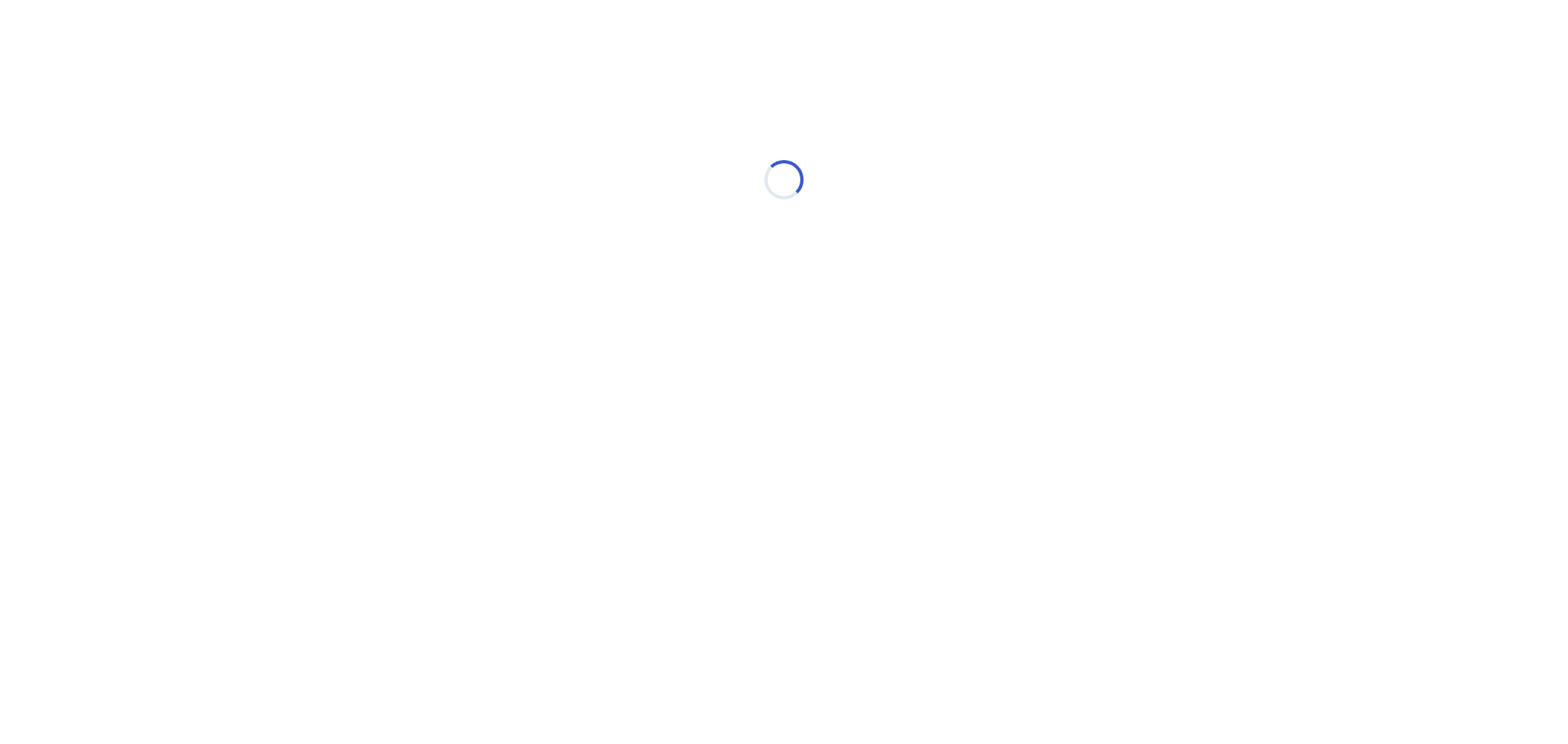
select select "*"
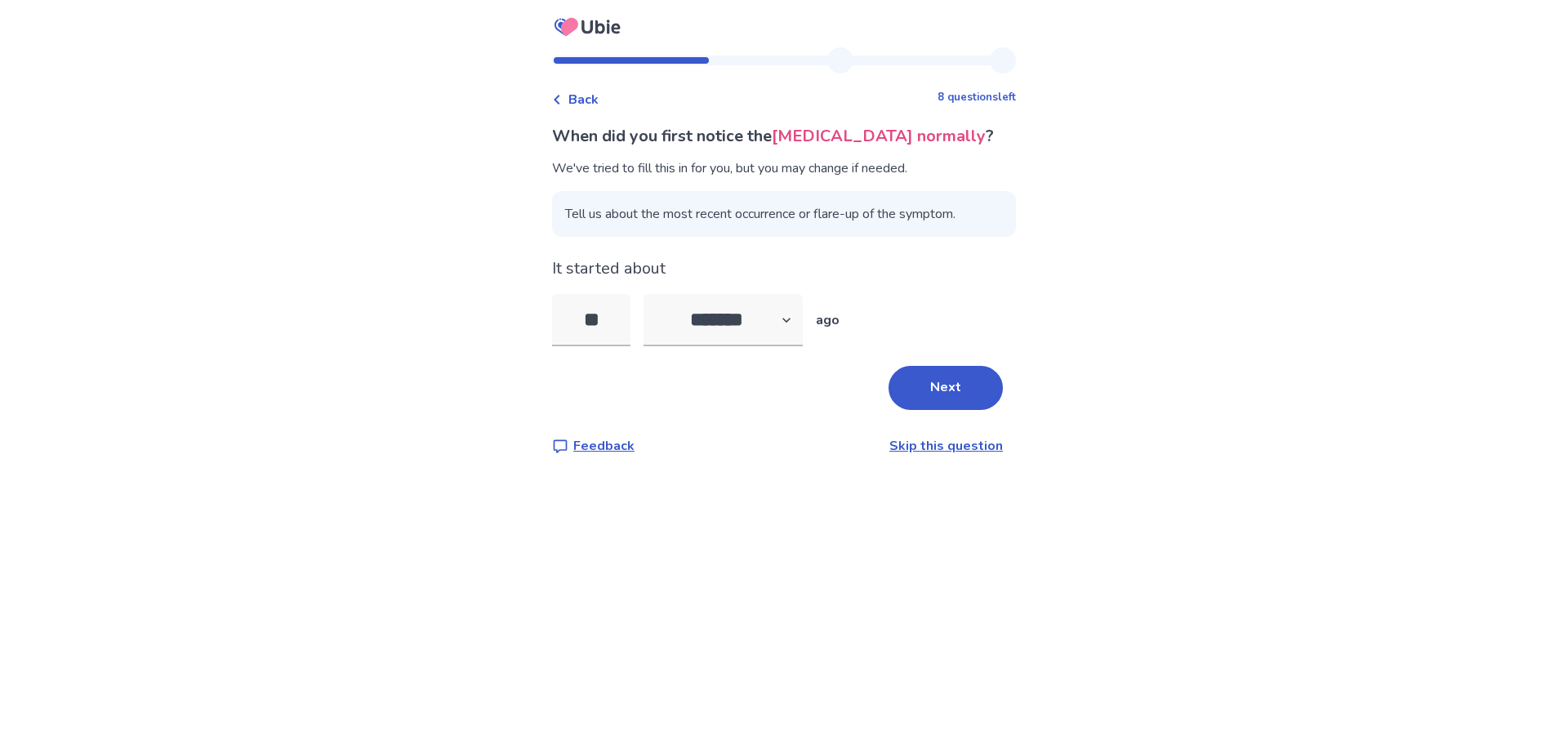
click at [928, 404] on button "Next" at bounding box center [945, 388] width 114 height 44
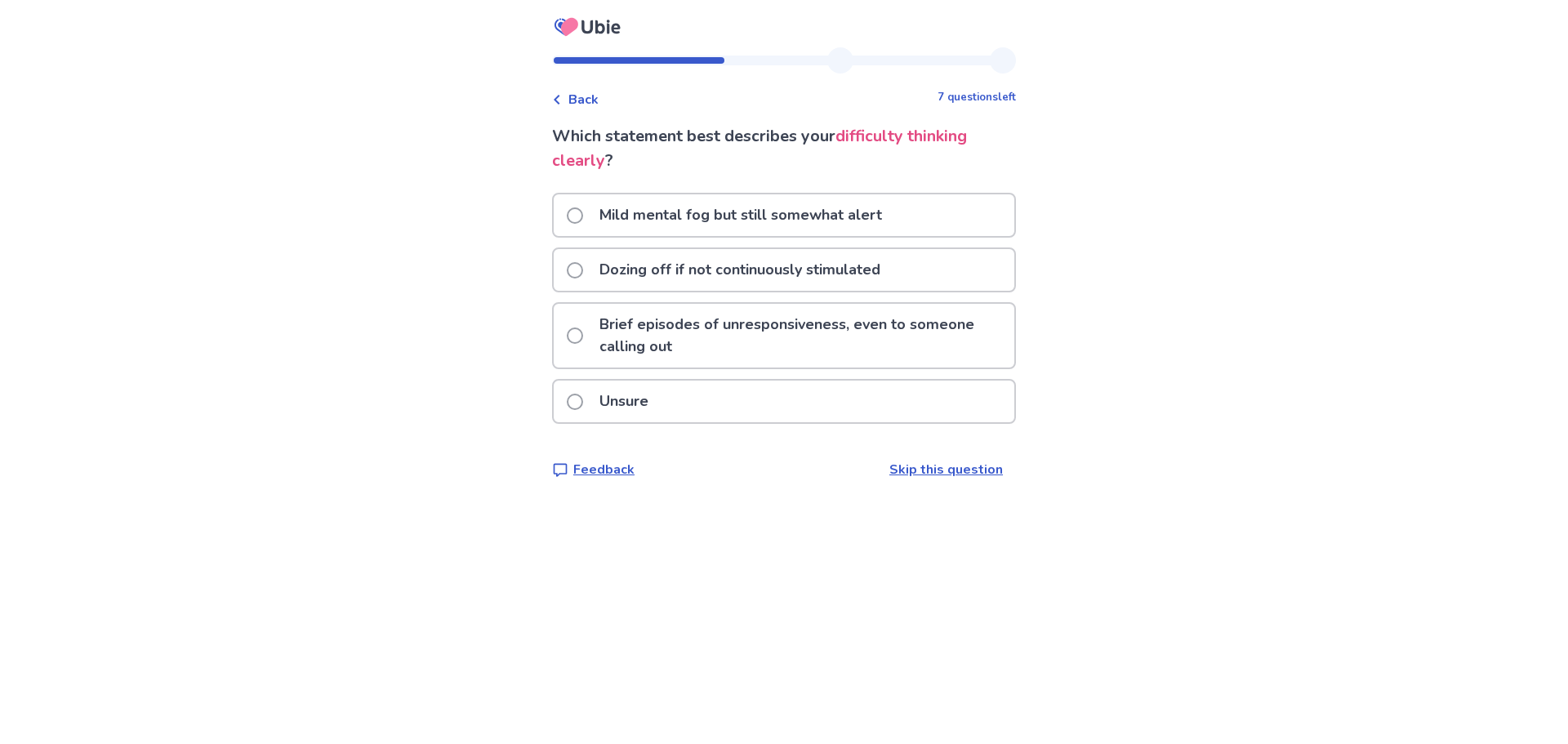
click at [887, 216] on p "Mild mental fog but still somewhat alert" at bounding box center [740, 215] width 302 height 42
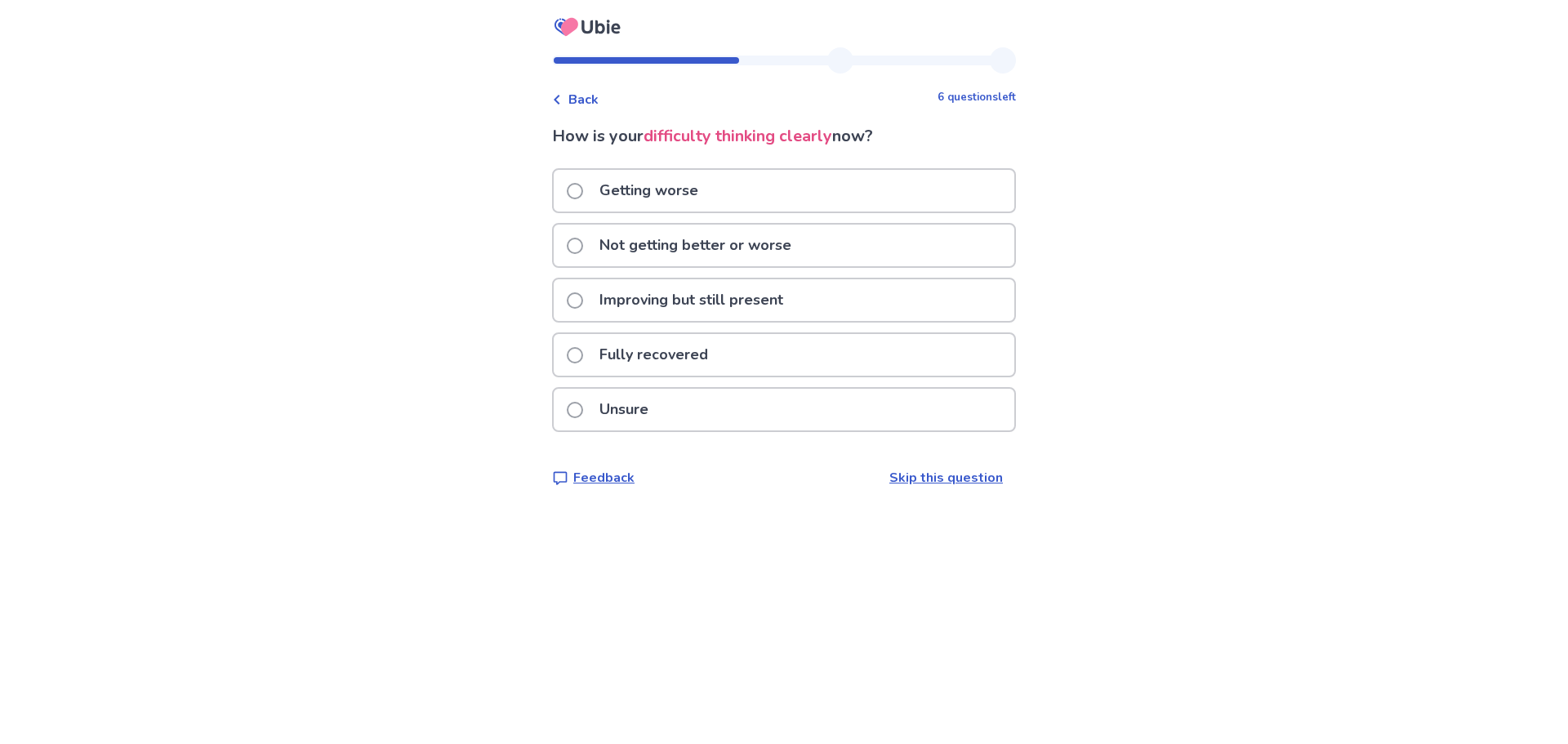
click at [890, 257] on div "Not getting better or worse" at bounding box center [783, 245] width 461 height 42
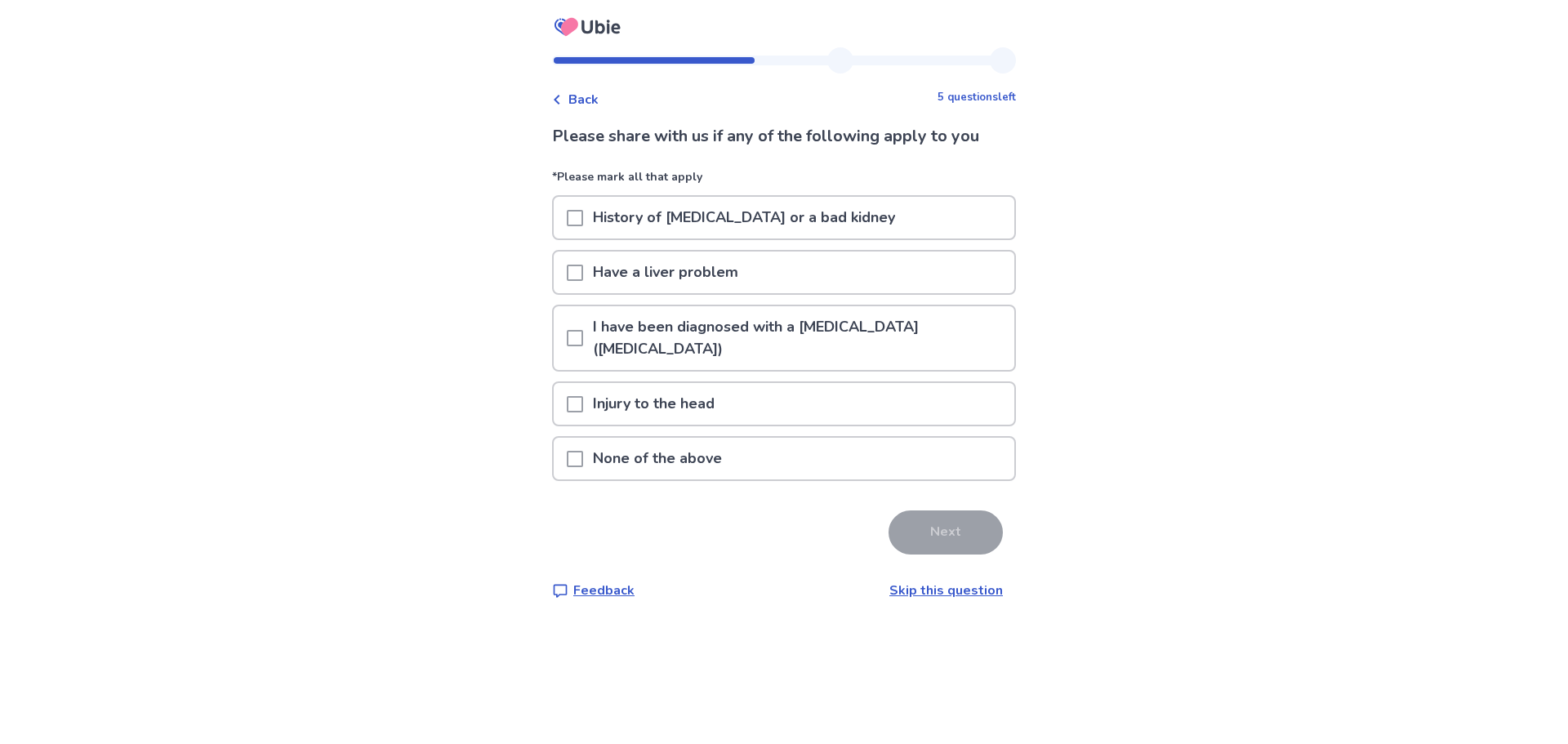
click at [701, 441] on p "None of the above" at bounding box center [656, 459] width 148 height 42
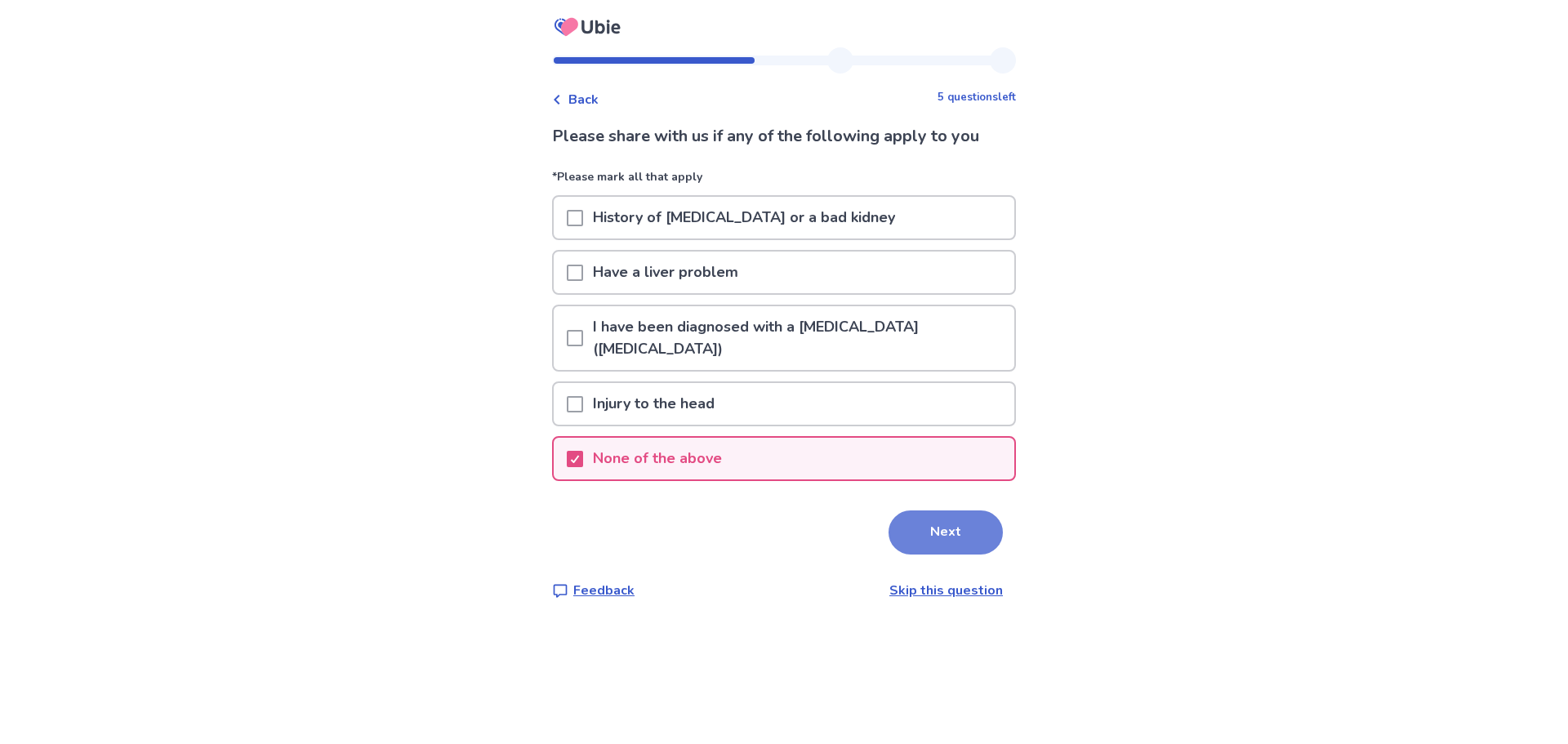
click at [948, 510] on button "Next" at bounding box center [945, 532] width 114 height 44
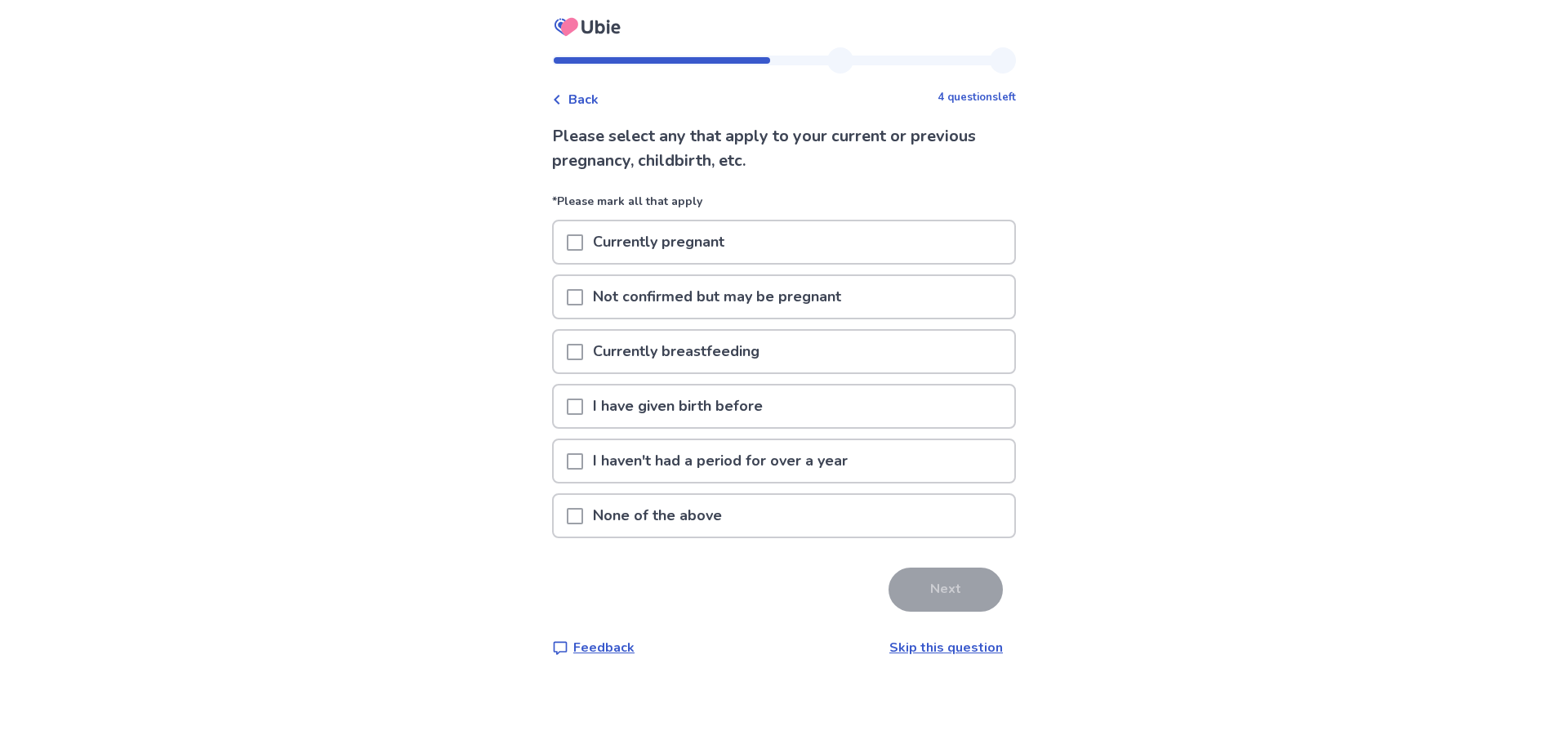
click at [878, 410] on div "I have given birth before" at bounding box center [783, 407] width 461 height 42
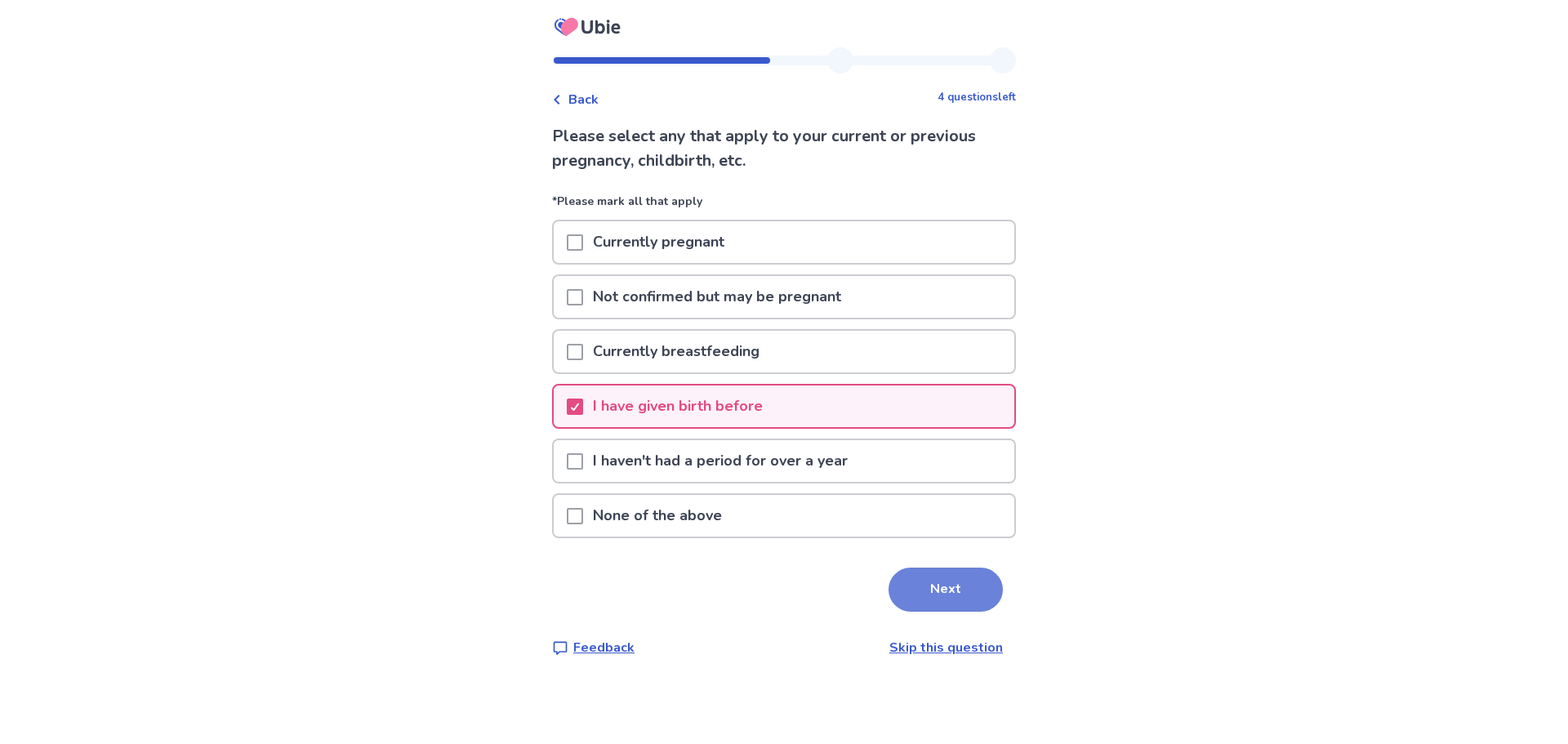
click at [959, 594] on button "Next" at bounding box center [945, 589] width 114 height 44
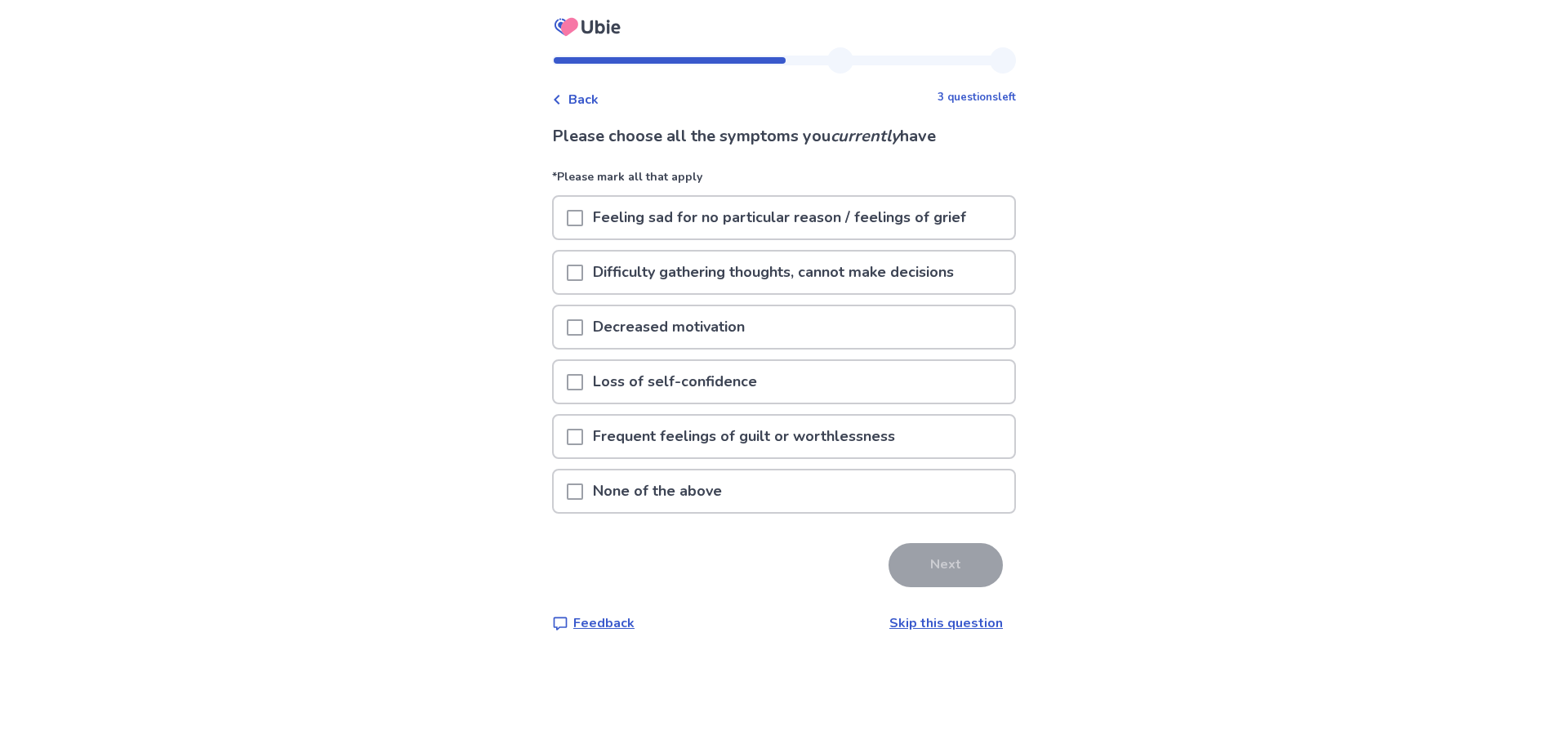
click at [717, 329] on p "Decreased motivation" at bounding box center [668, 327] width 171 height 42
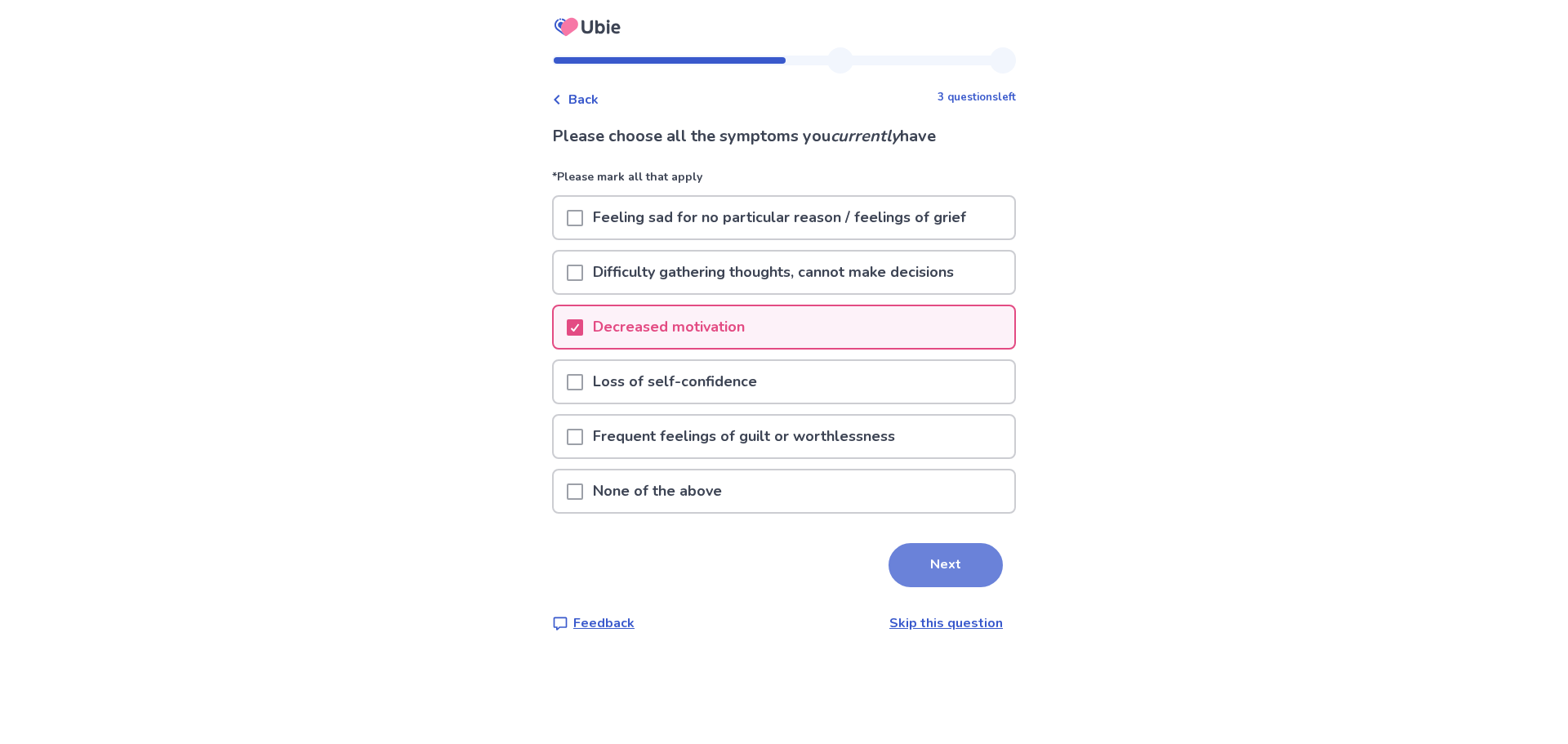
click at [927, 578] on button "Next" at bounding box center [945, 564] width 114 height 44
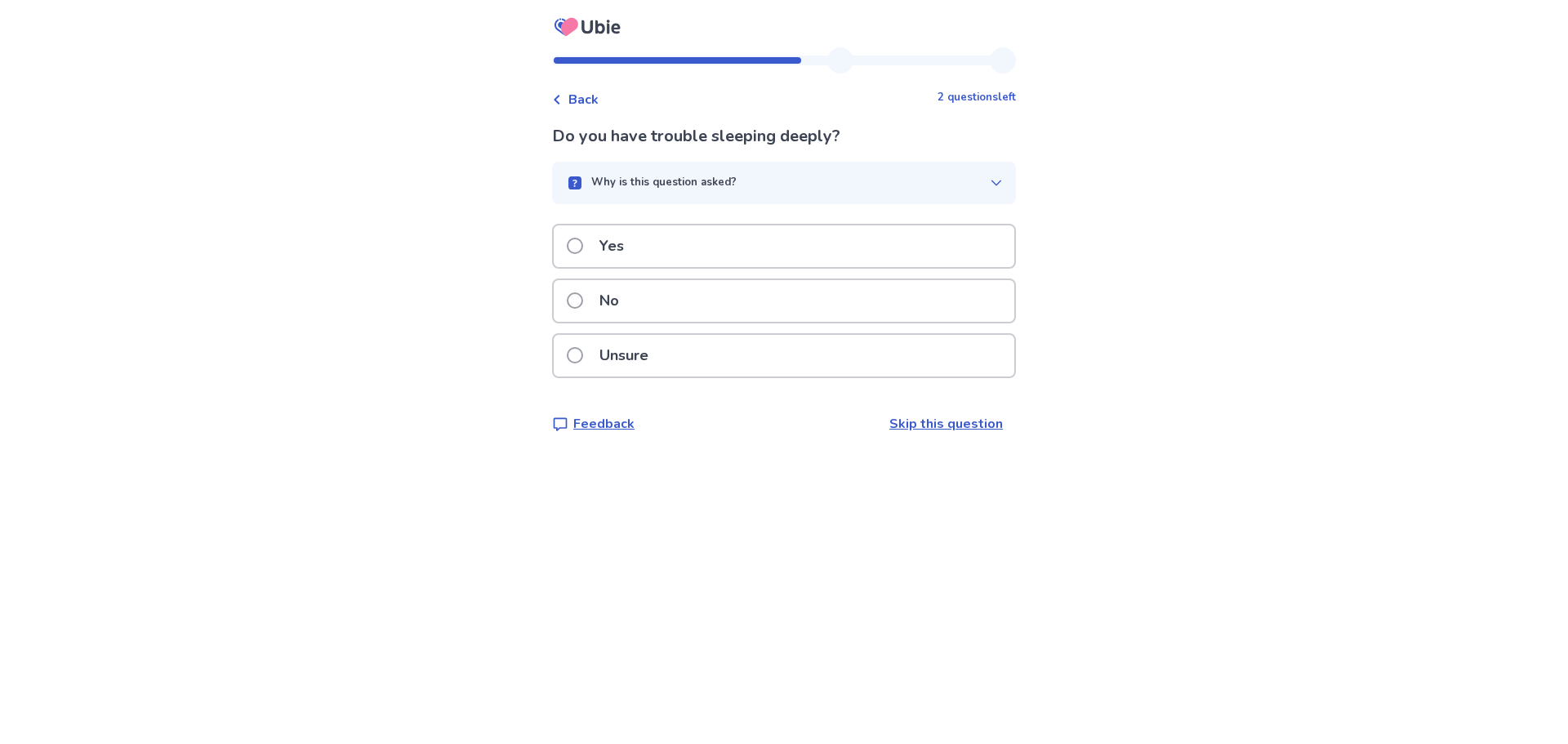
click at [763, 243] on div "Yes" at bounding box center [783, 246] width 461 height 42
click at [822, 231] on div "Yes" at bounding box center [783, 246] width 461 height 42
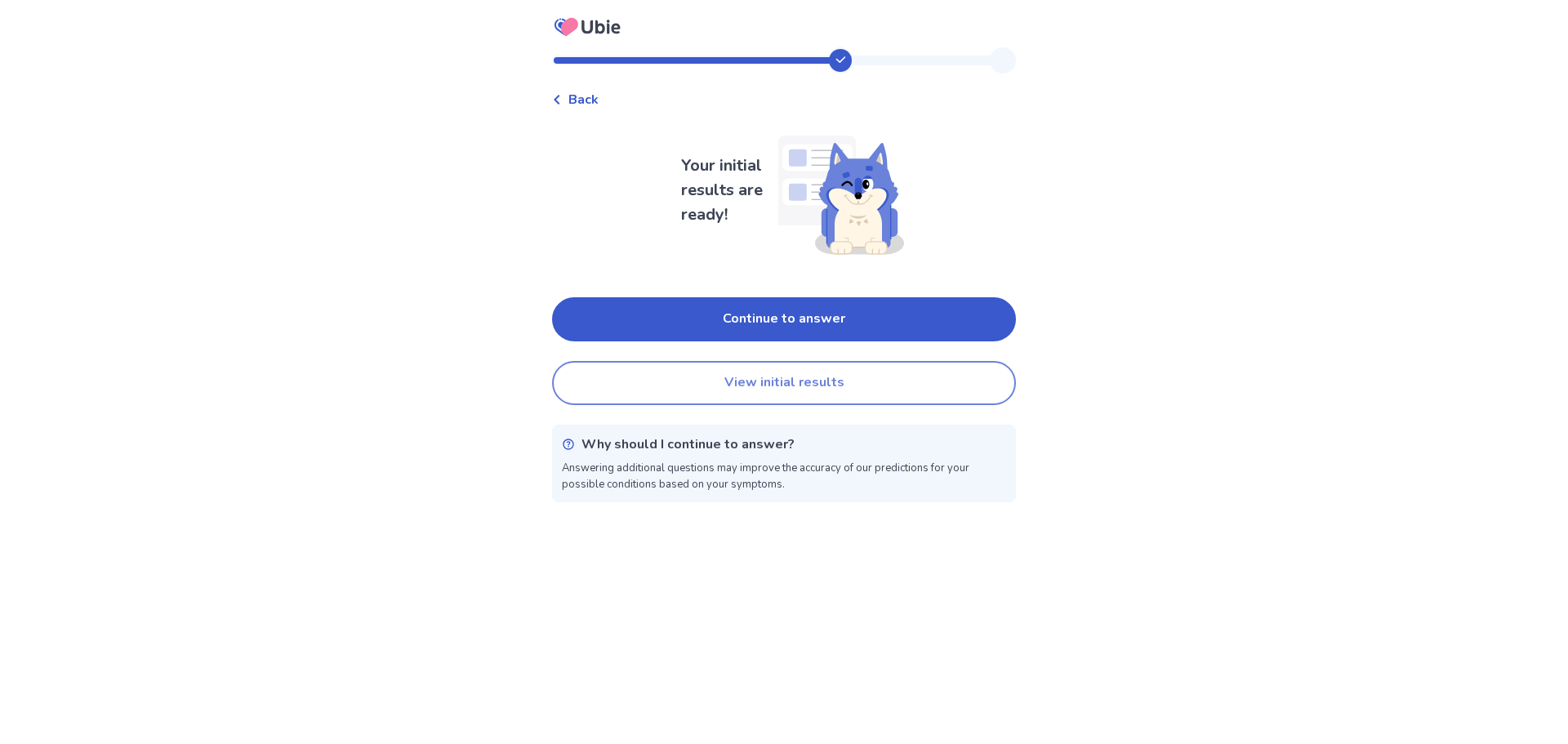
click at [863, 379] on button "View initial results" at bounding box center [784, 383] width 463 height 44
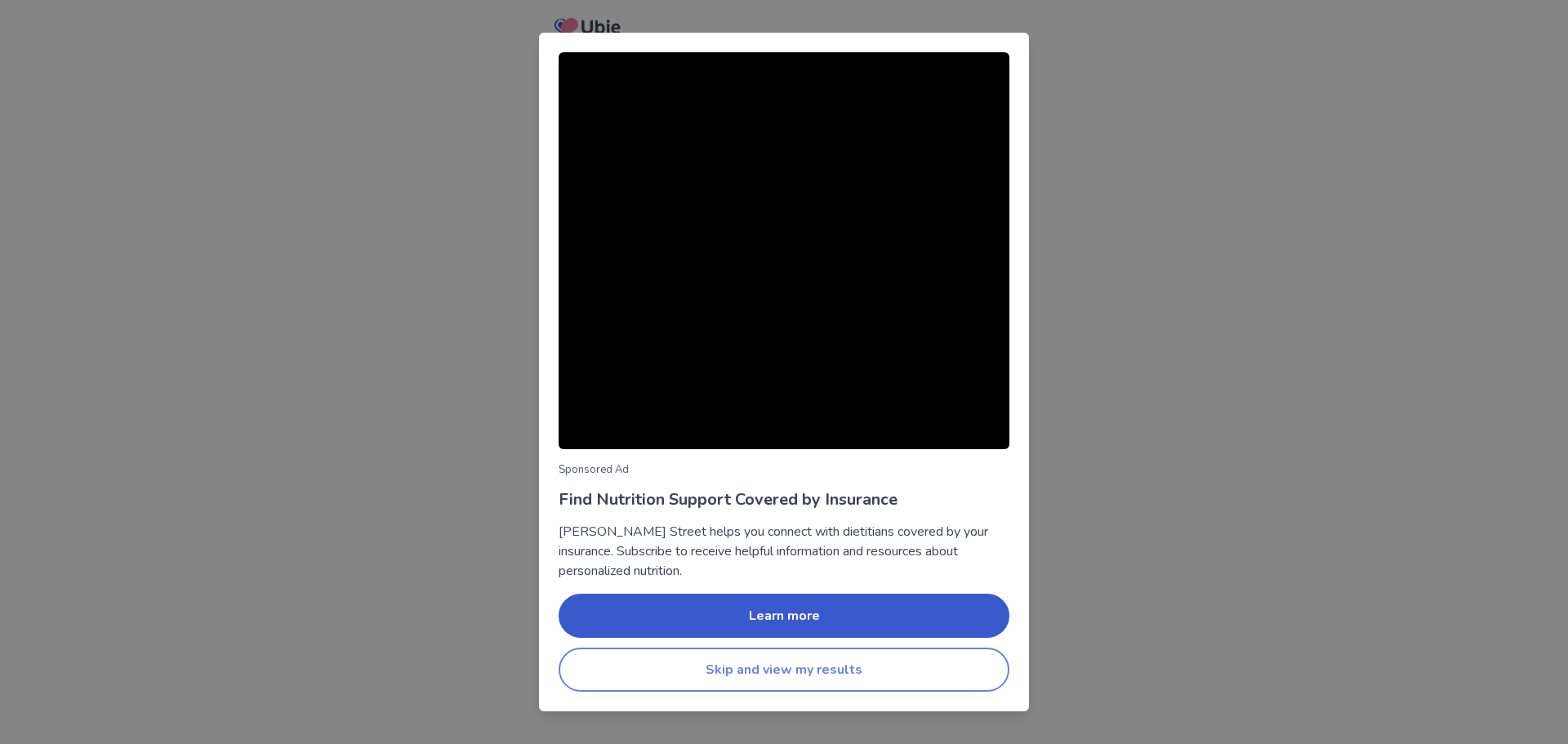
click at [852, 678] on button "Skip and view my results" at bounding box center [784, 669] width 451 height 44
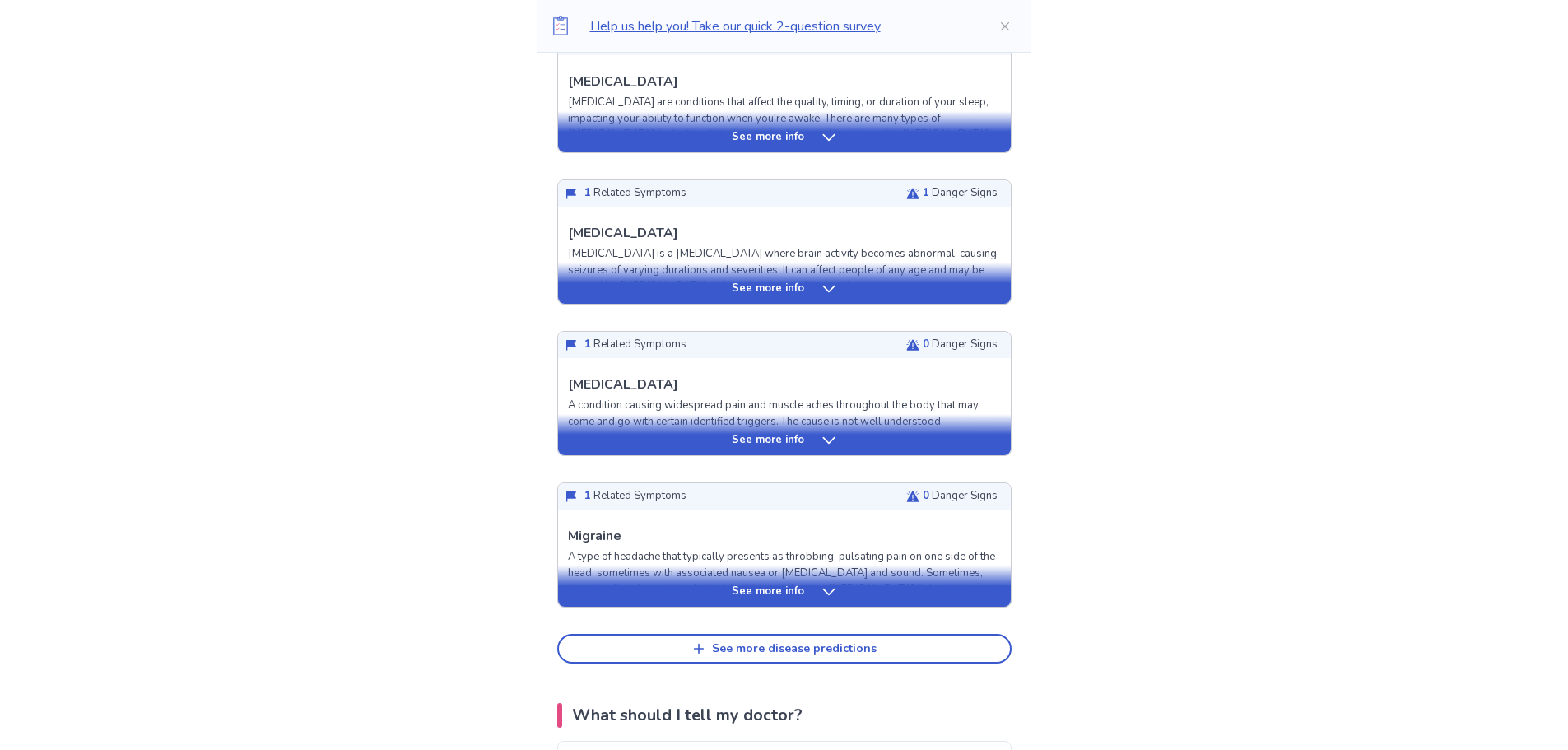
scroll to position [576, 0]
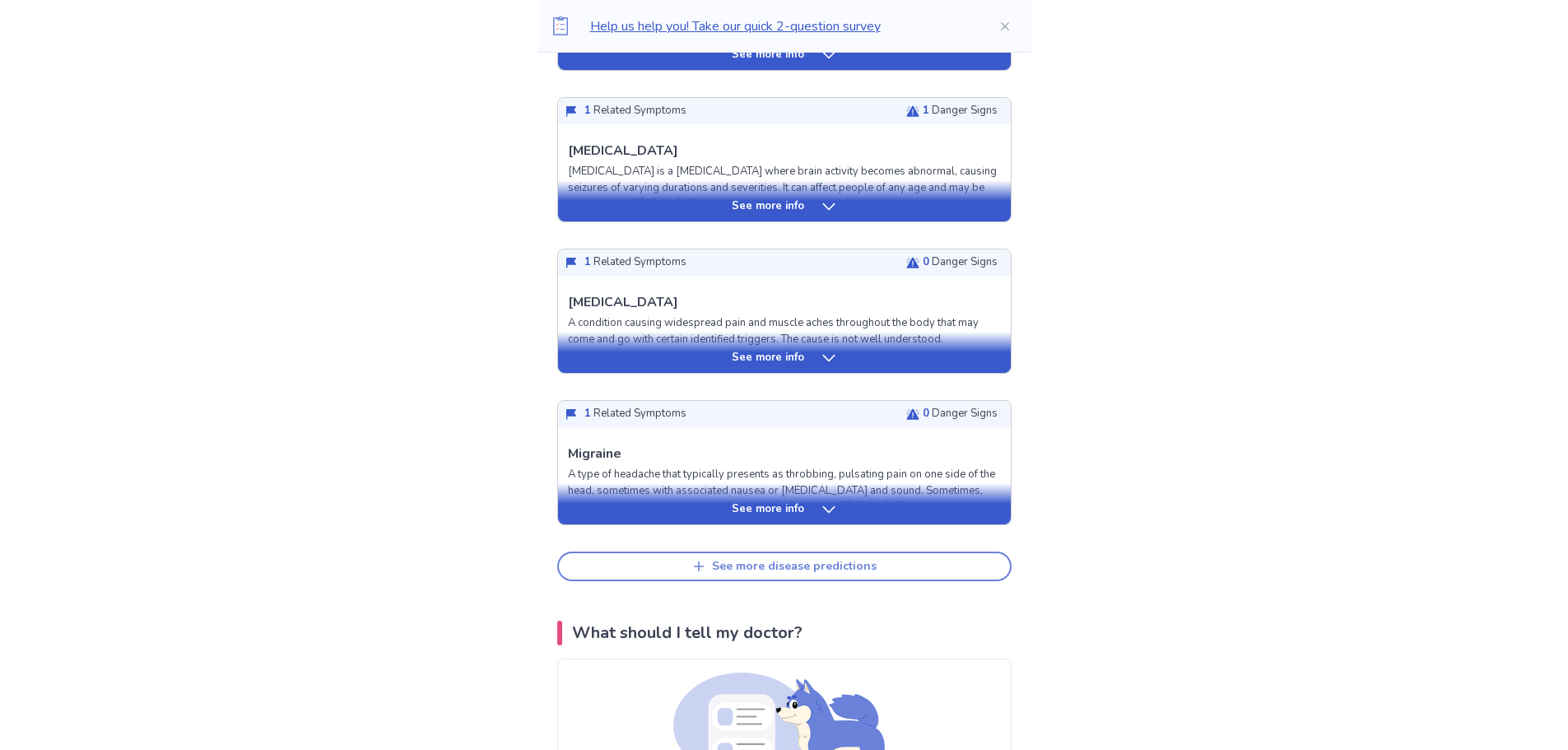
click at [972, 567] on button "See more disease predictions" at bounding box center [784, 565] width 455 height 30
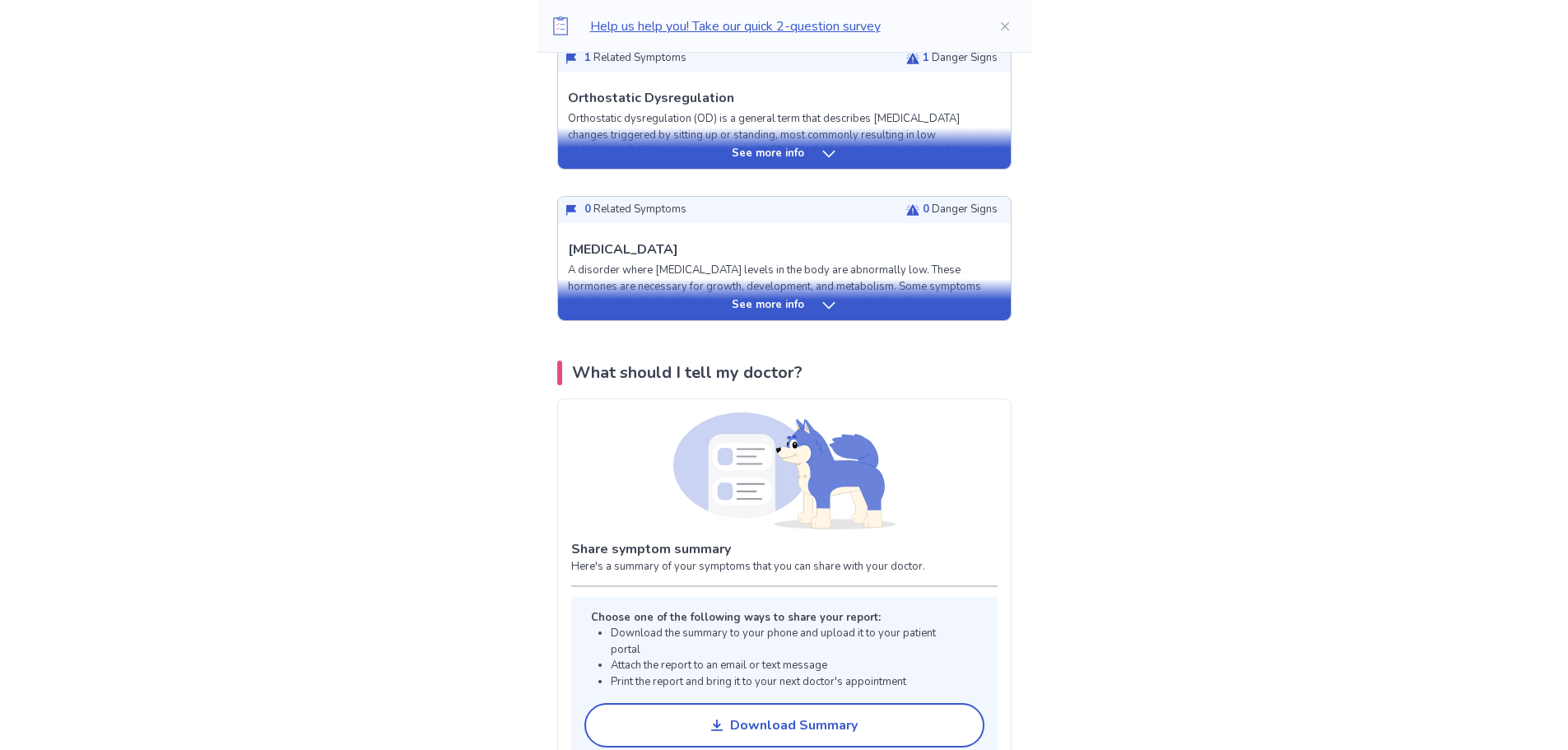
scroll to position [1316, 0]
